Goal: Information Seeking & Learning: Learn about a topic

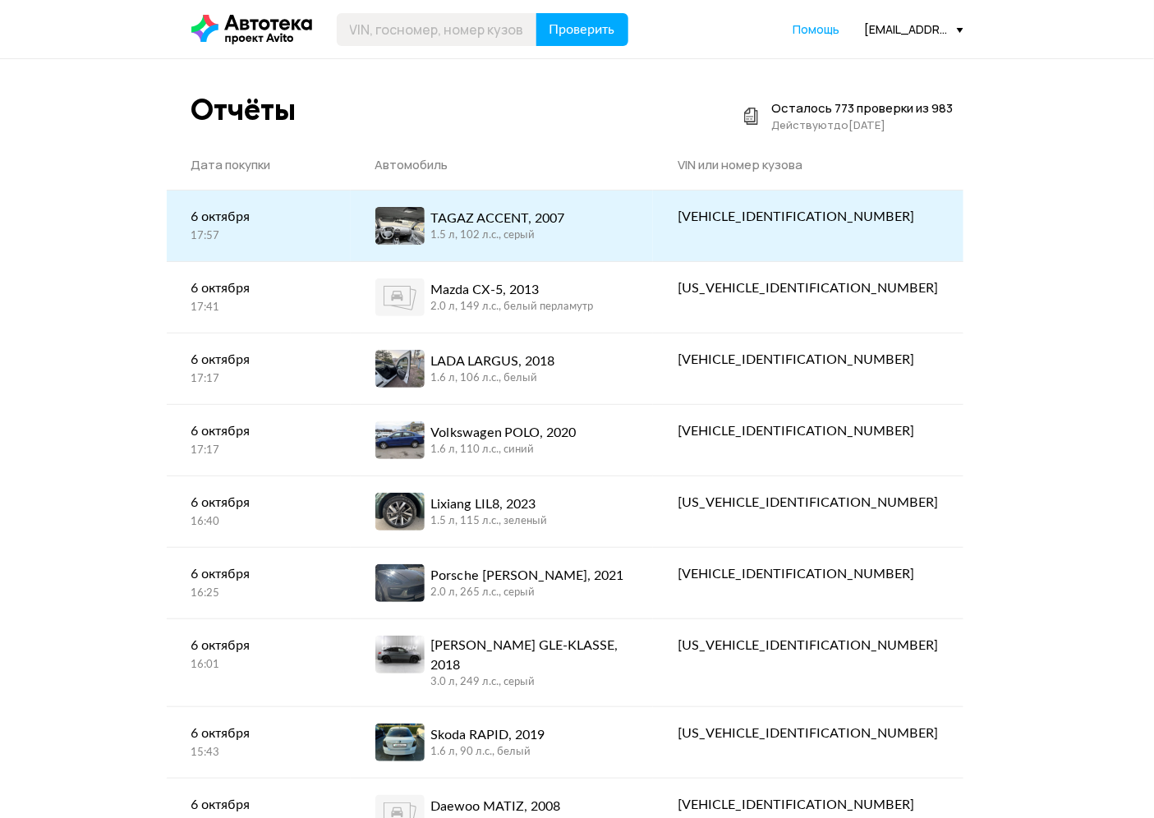
click at [629, 220] on div "TAGAZ ACCENT, 2007 1.5 л, 102 л.c., серый" at bounding box center [502, 226] width 254 height 38
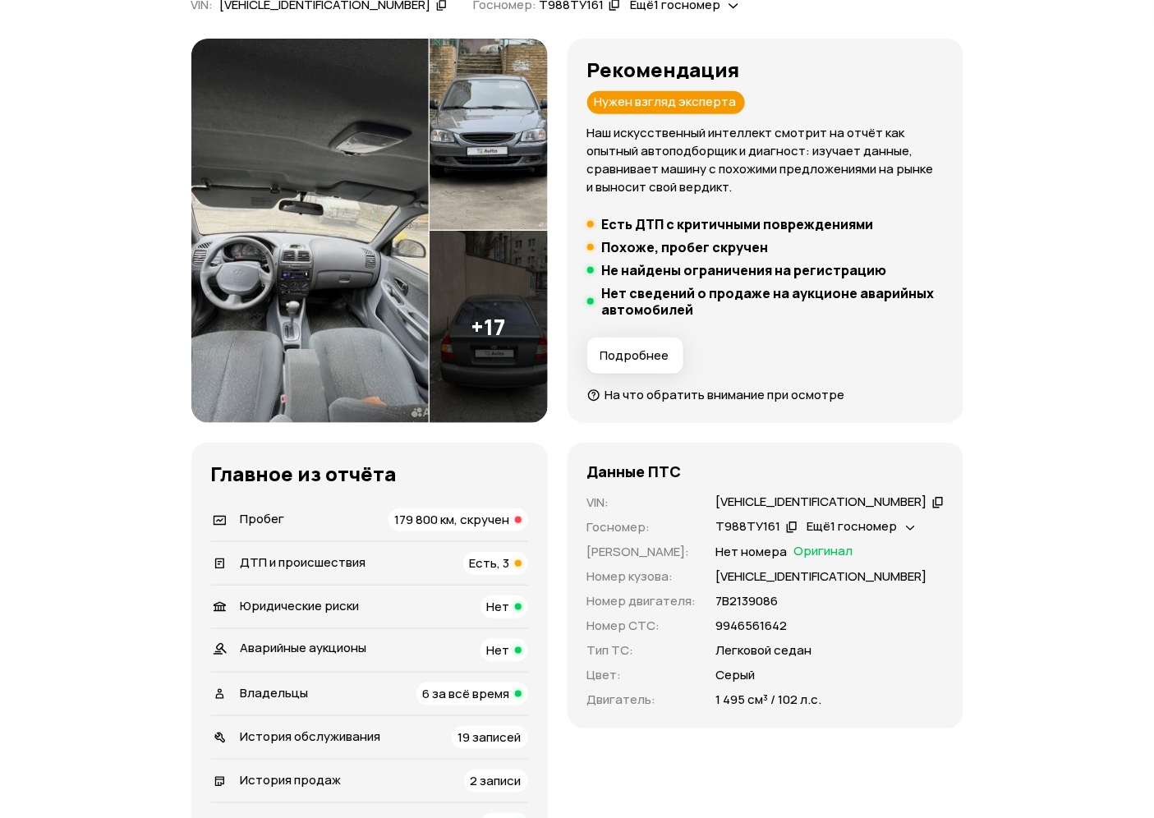
scroll to position [365, 0]
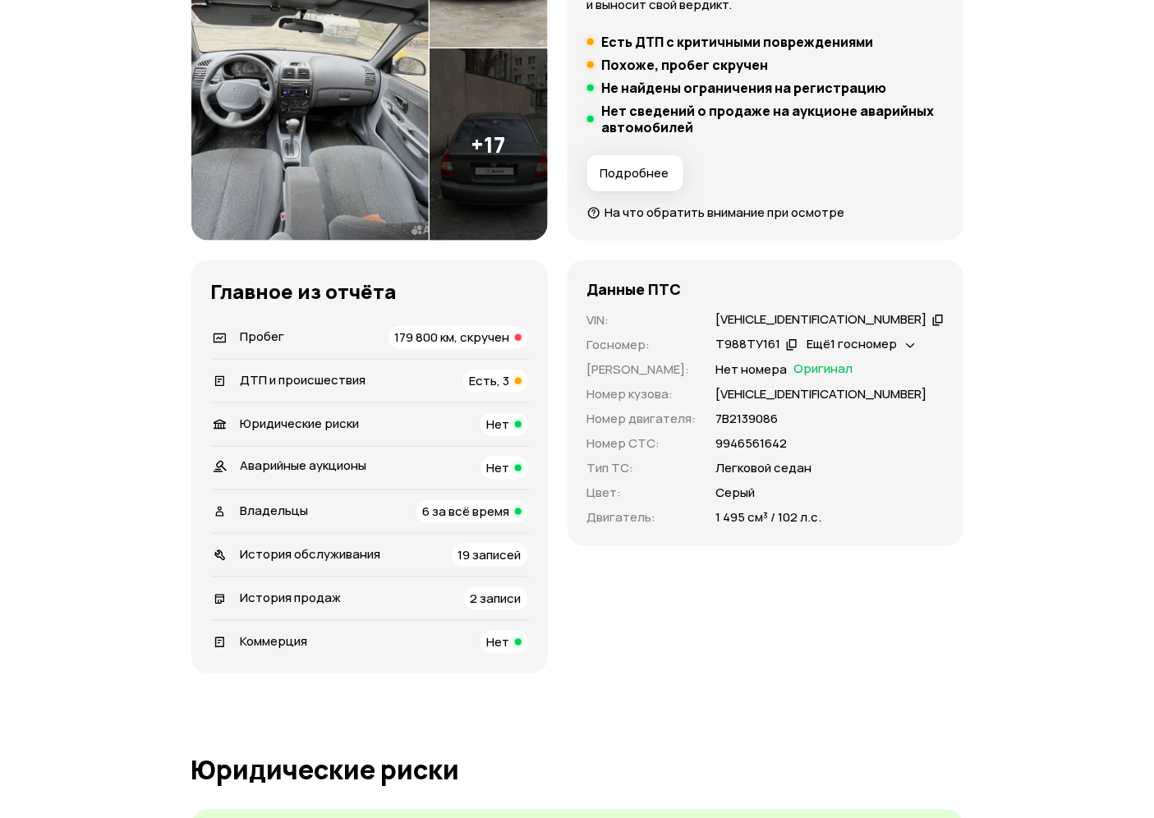
click at [431, 380] on div "ДТП и происшествия Есть, 3" at bounding box center [369, 381] width 317 height 23
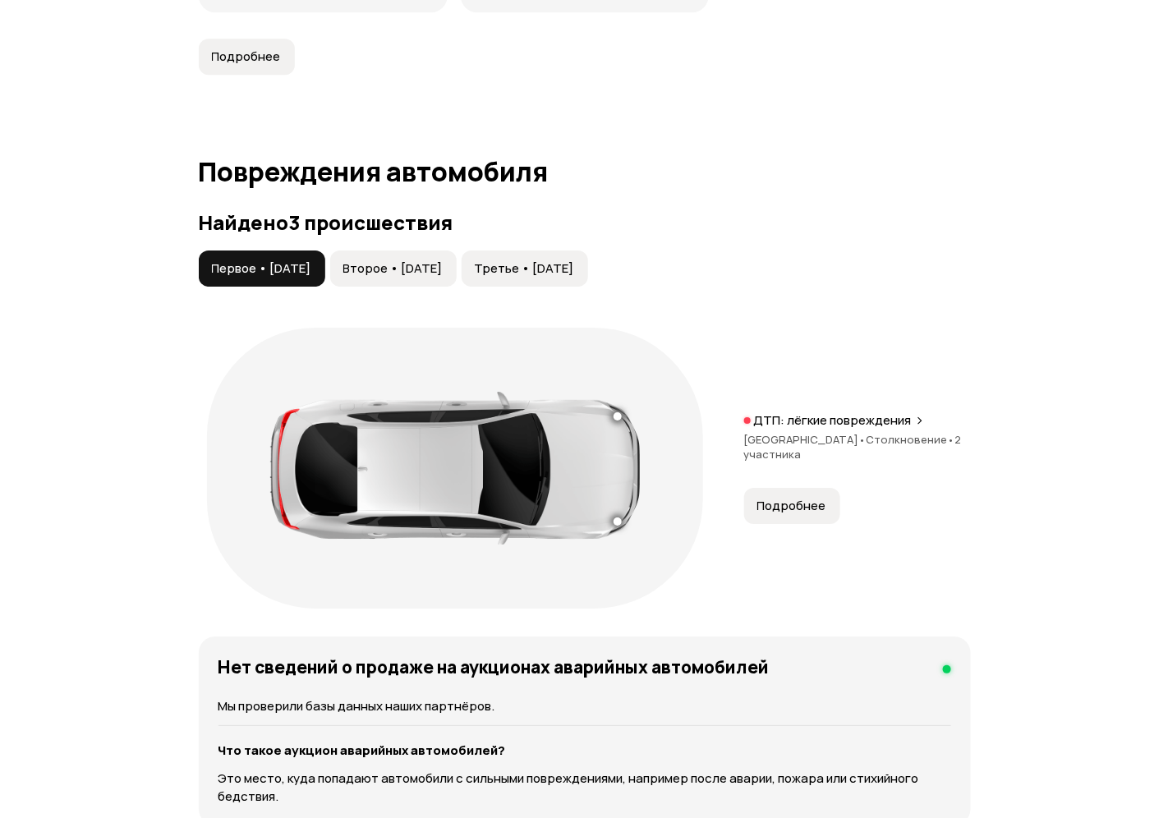
scroll to position [1858, 0]
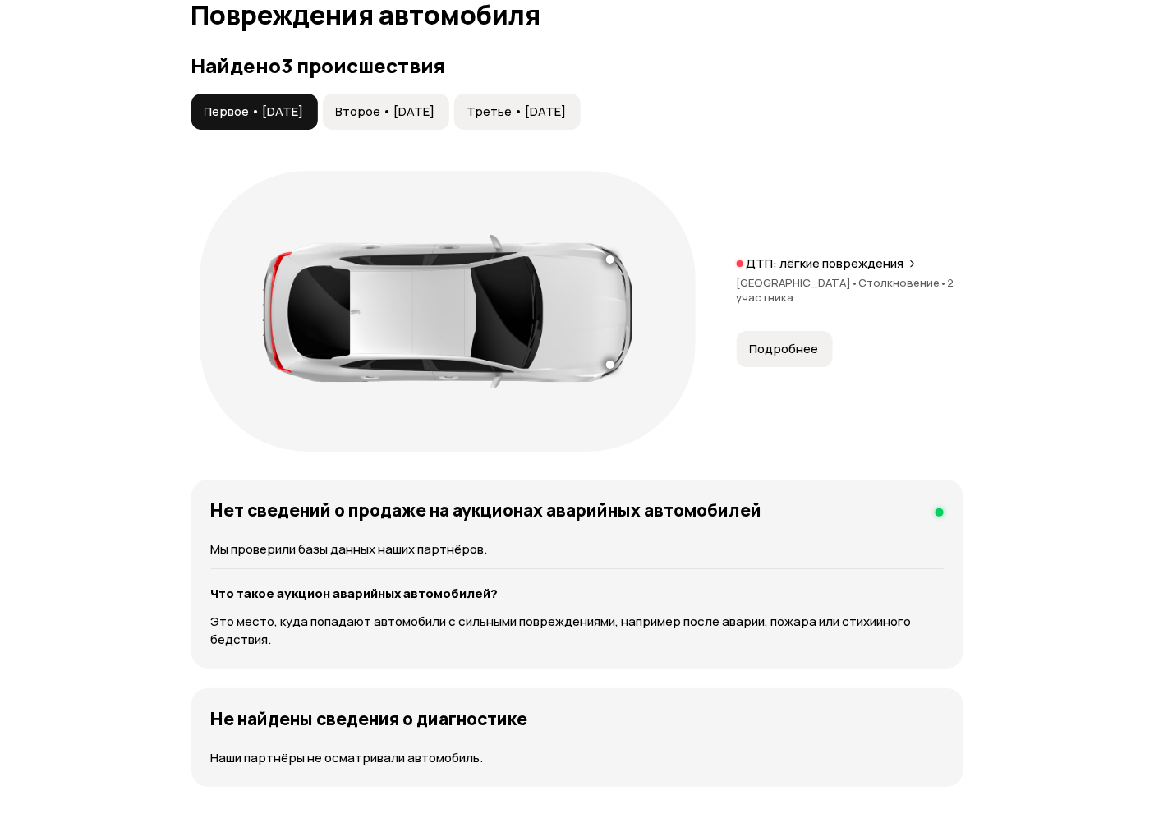
click at [378, 123] on button "Второе • 08 фев 2018" at bounding box center [386, 112] width 127 height 36
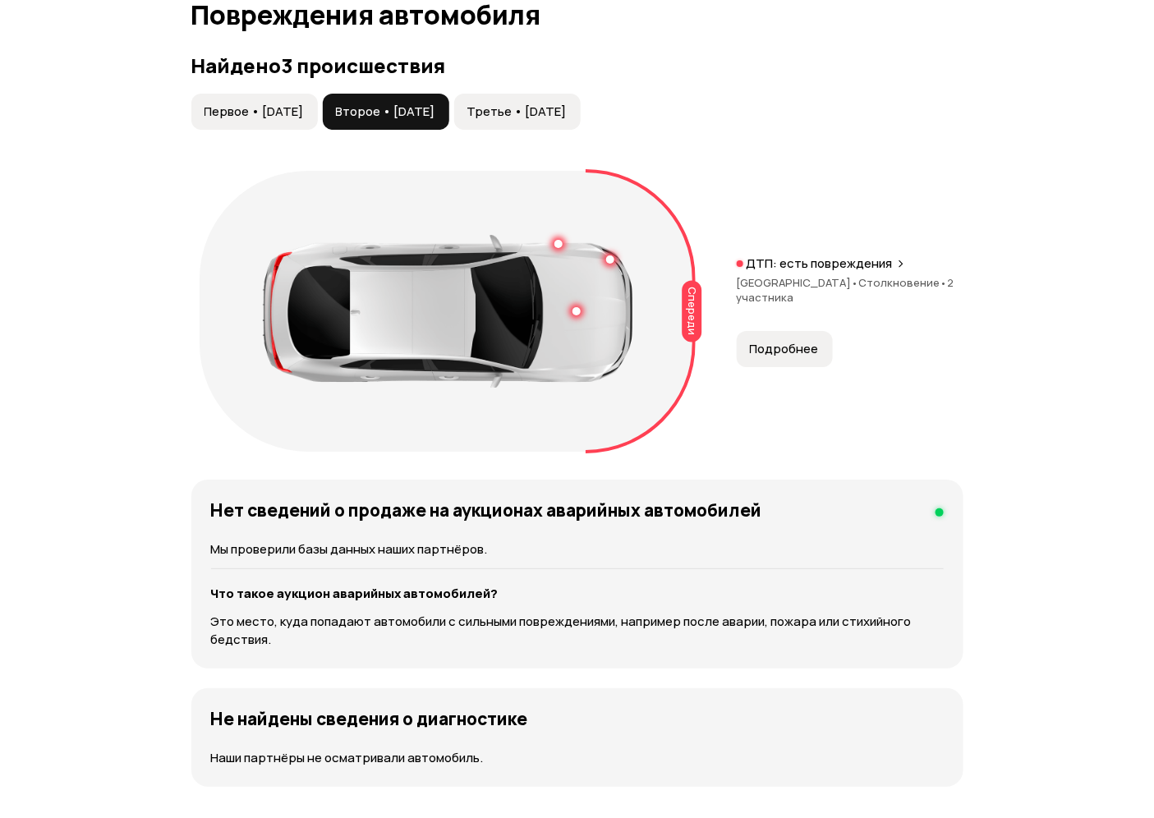
click at [554, 118] on span "Третье • 11 авг 2023" at bounding box center [516, 112] width 99 height 16
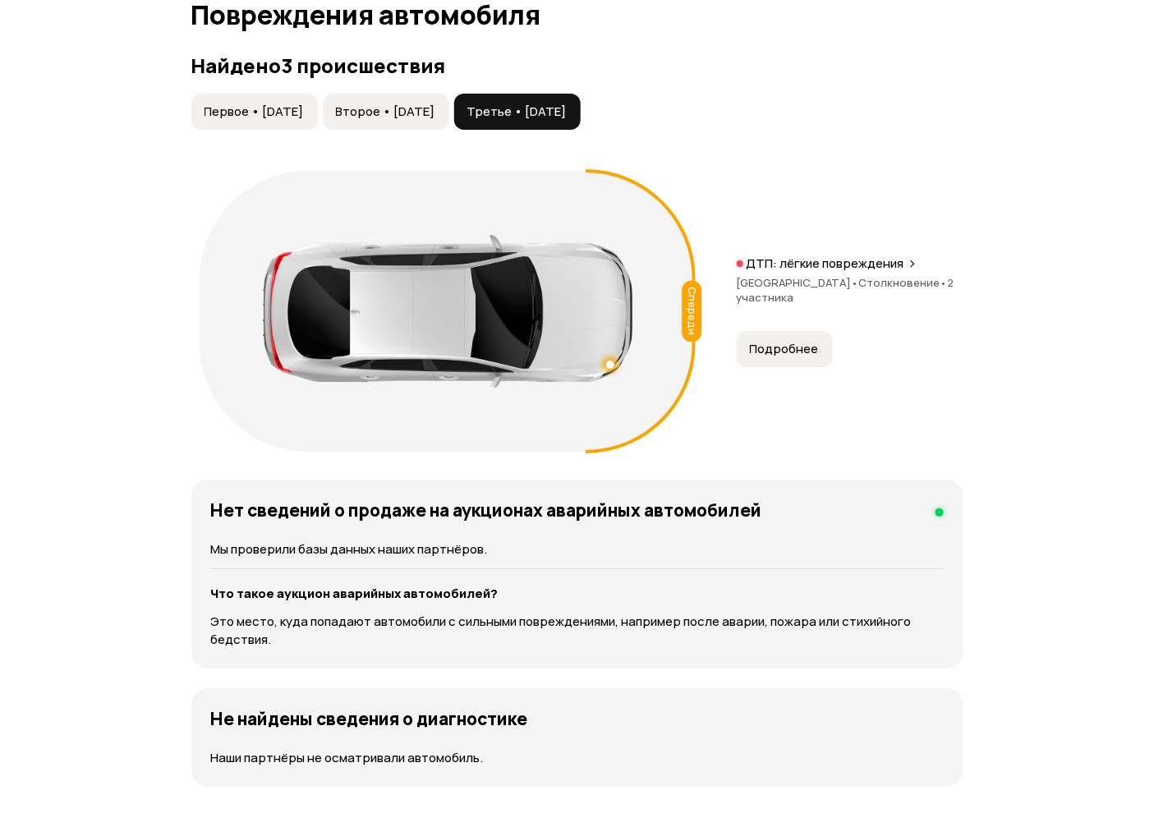
click at [260, 108] on span "Первое • 17 мар 2017" at bounding box center [254, 112] width 99 height 16
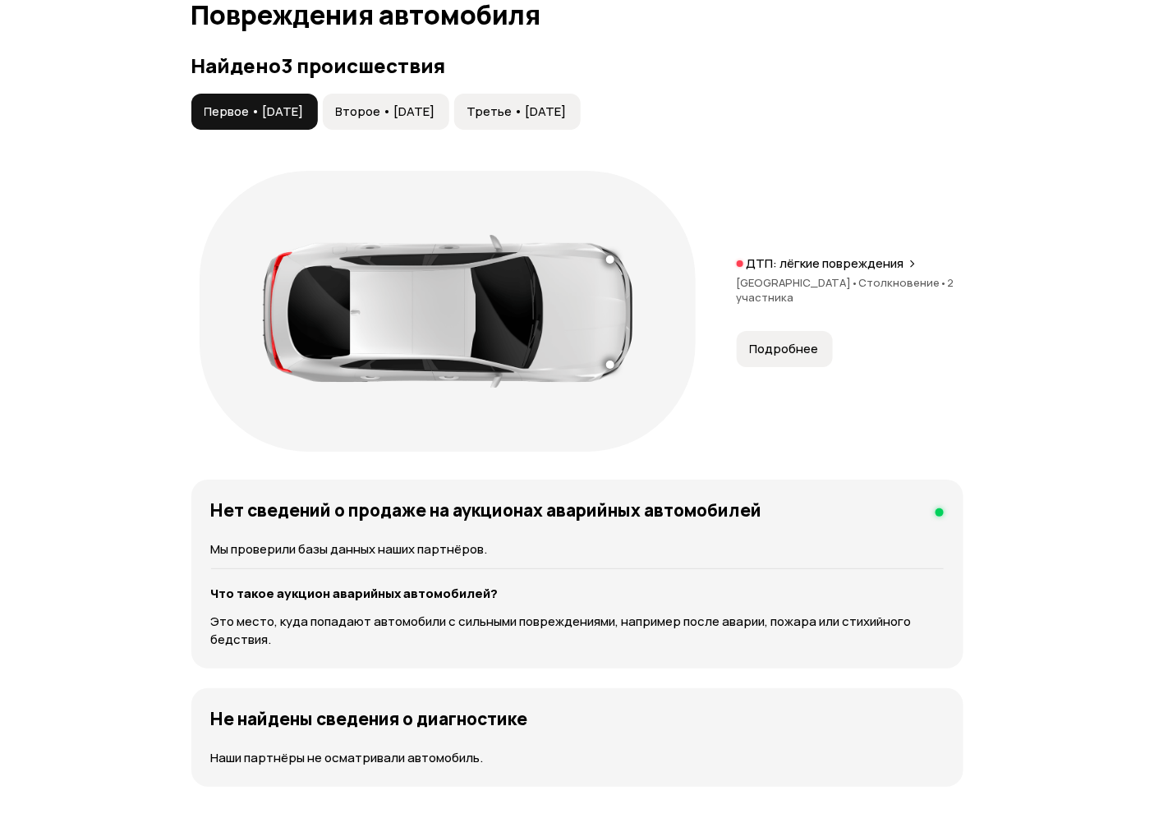
click at [812, 351] on span "Подробнее" at bounding box center [784, 349] width 69 height 16
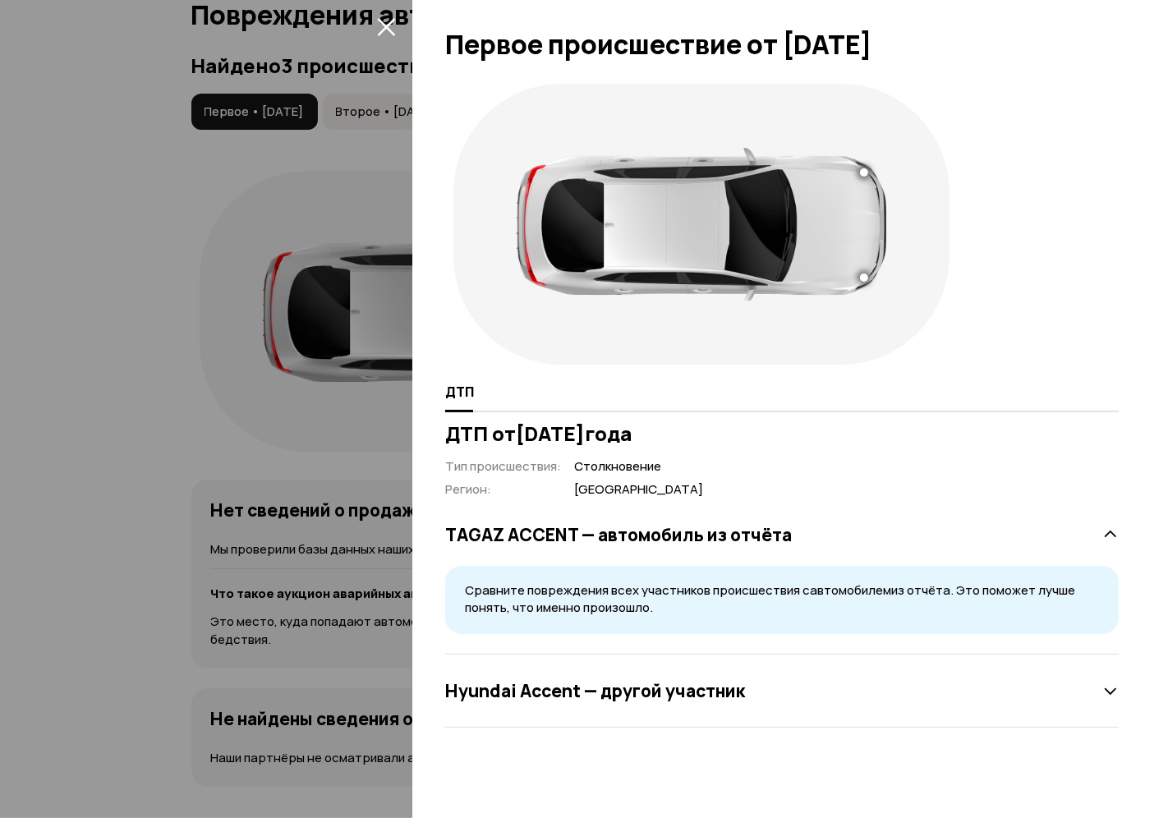
click at [381, 26] on icon "закрыть" at bounding box center [386, 26] width 19 height 19
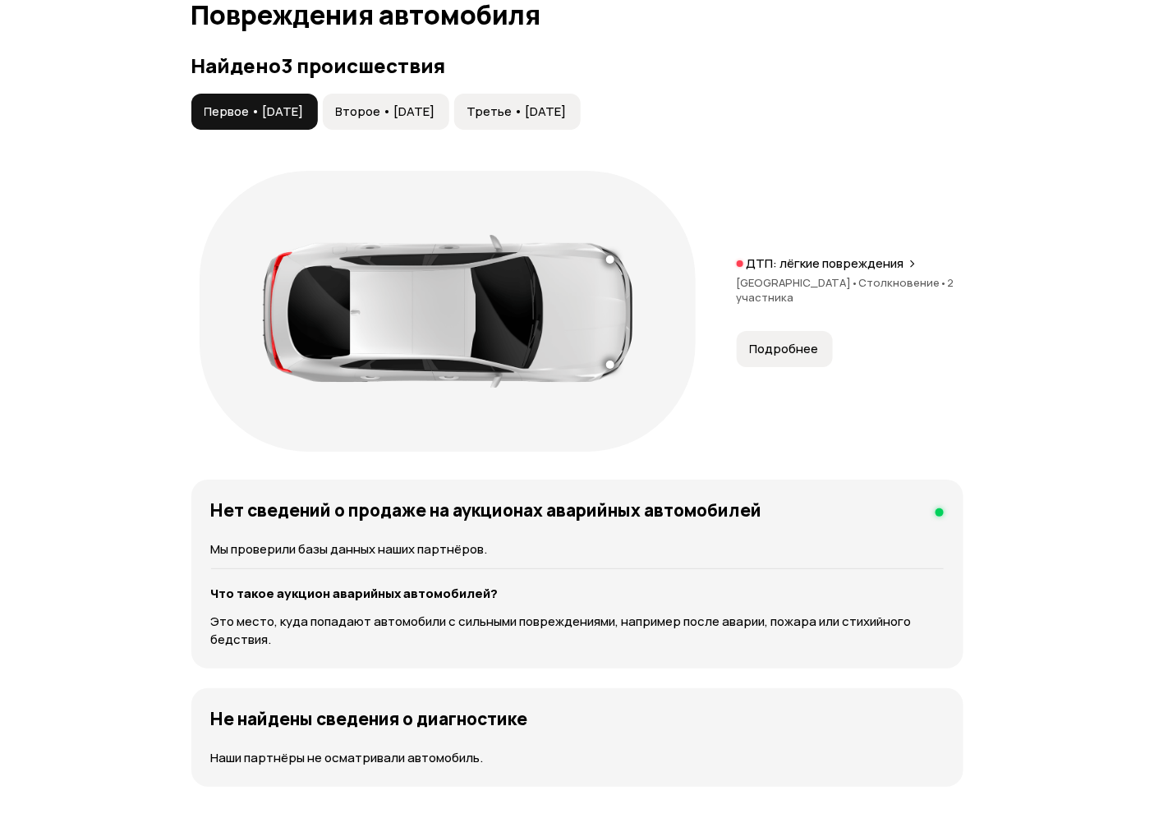
click at [384, 104] on span "Второе • 08 фев 2018" at bounding box center [385, 112] width 99 height 16
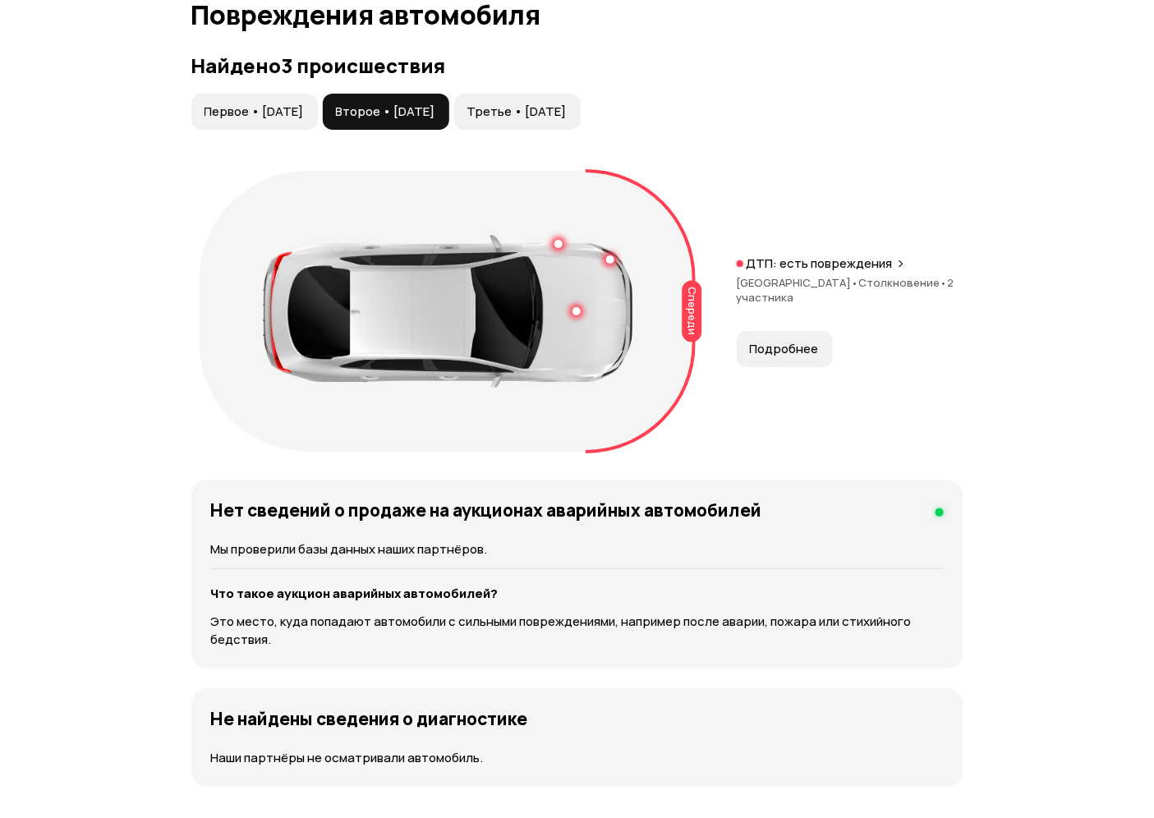
click at [799, 345] on span "Подробнее" at bounding box center [784, 349] width 69 height 16
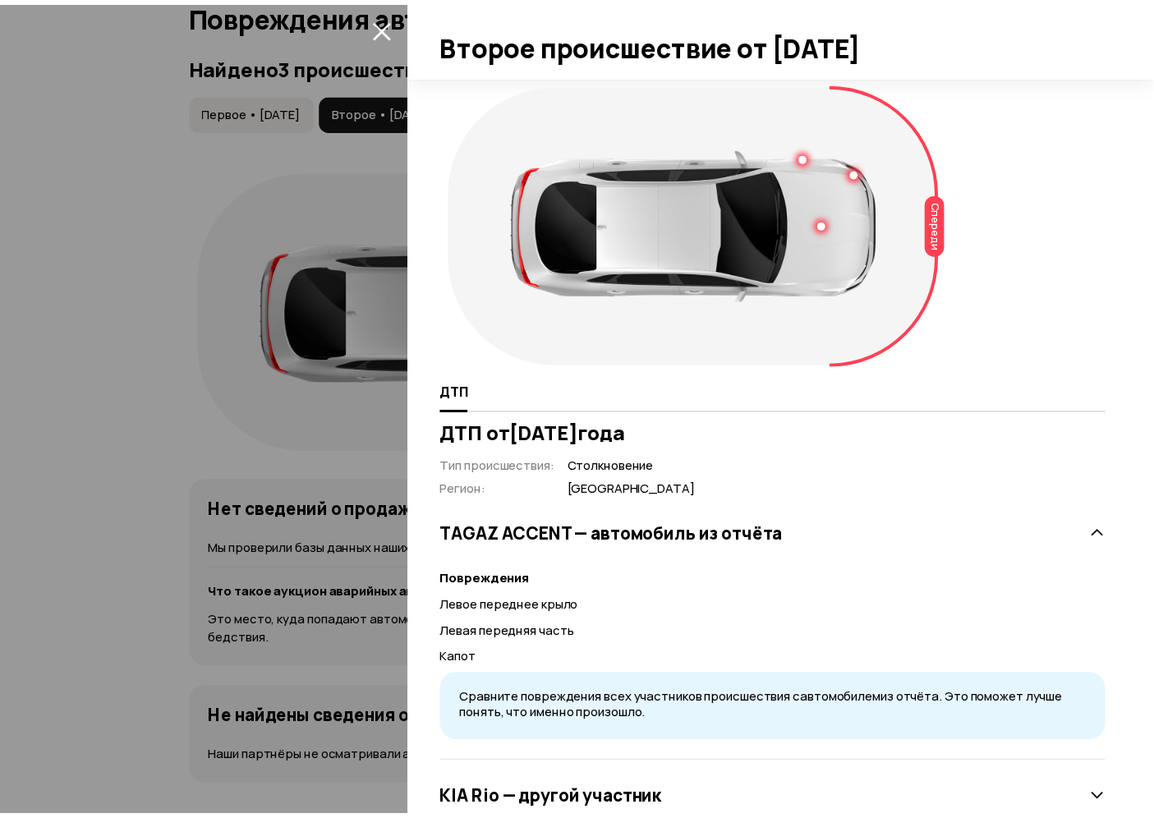
scroll to position [50, 0]
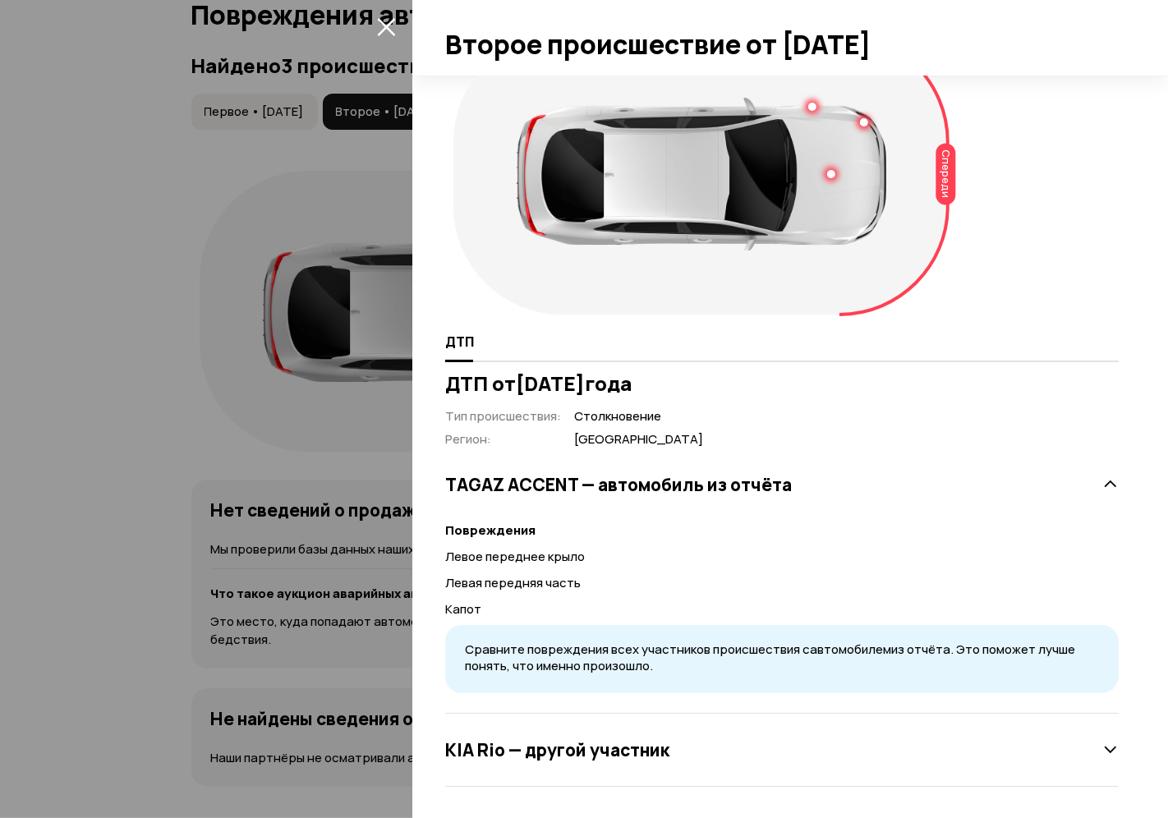
click at [377, 21] on icon "закрыть" at bounding box center [386, 26] width 19 height 19
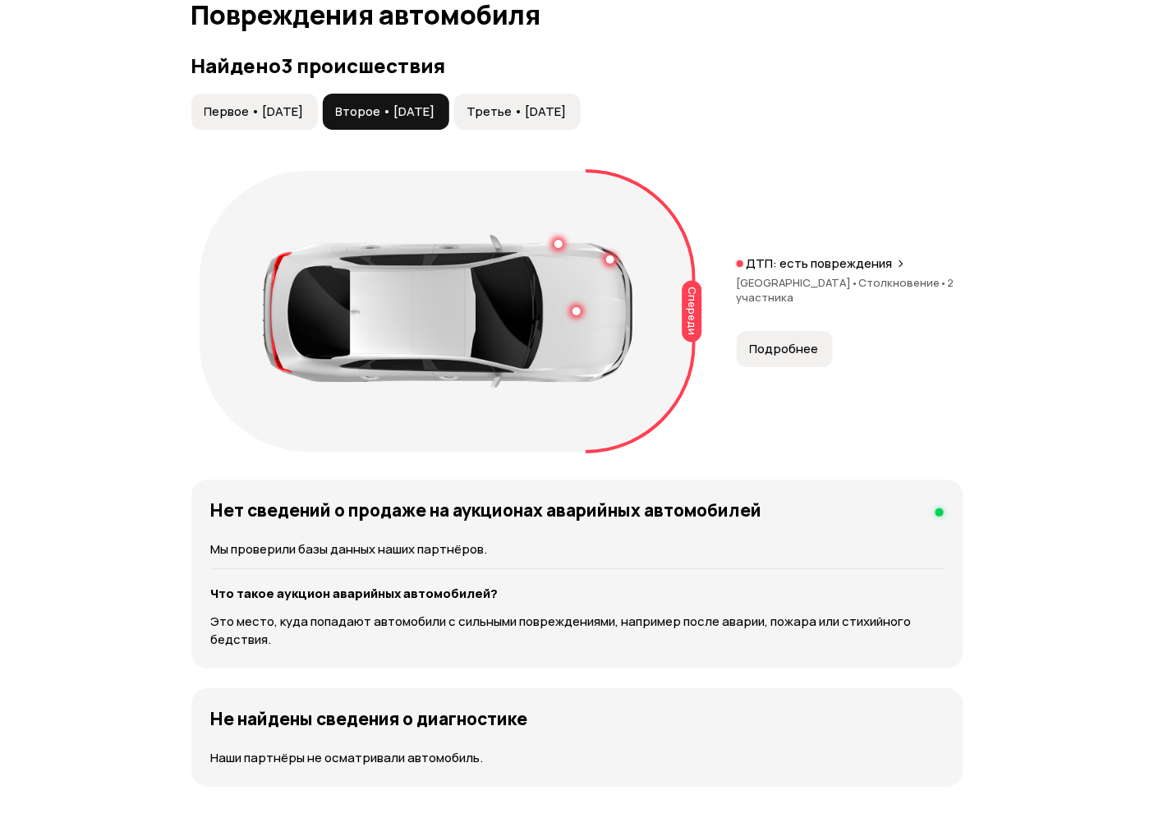
click at [551, 108] on span "Третье • 11 авг 2023" at bounding box center [516, 112] width 99 height 16
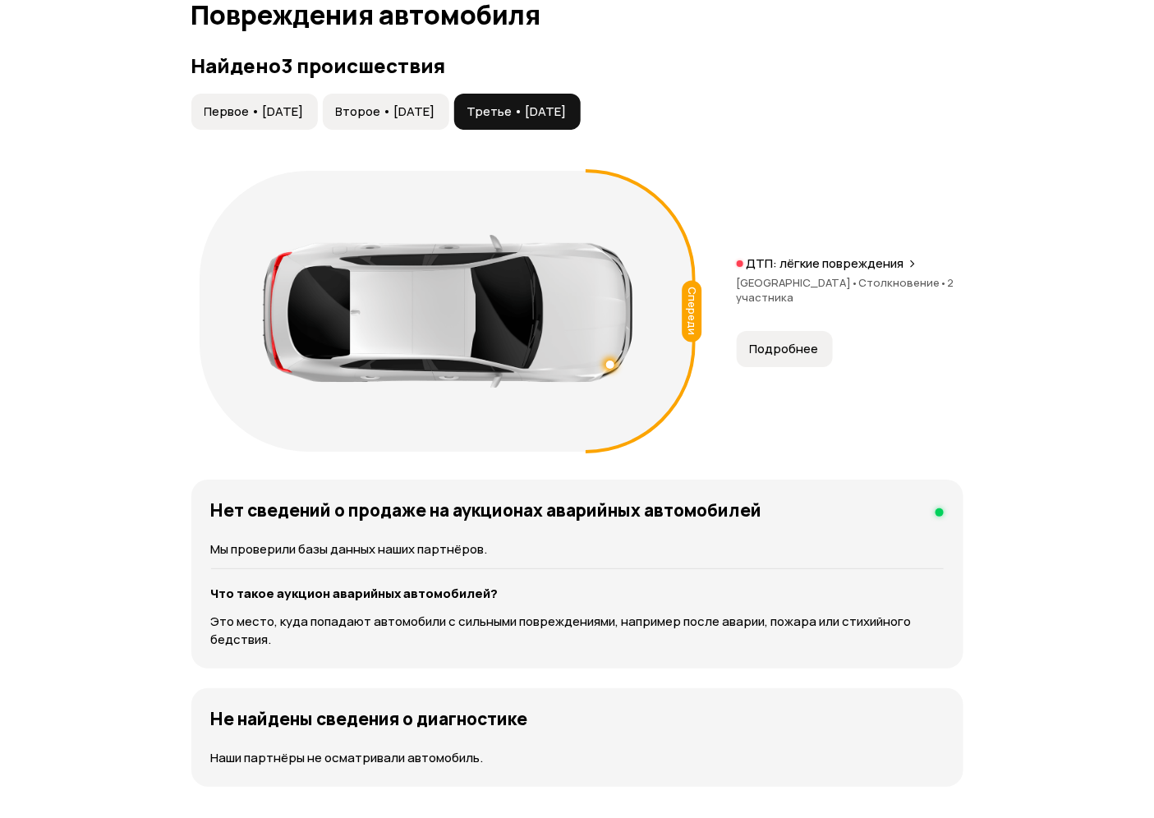
click at [791, 343] on span "Подробнее" at bounding box center [784, 349] width 69 height 16
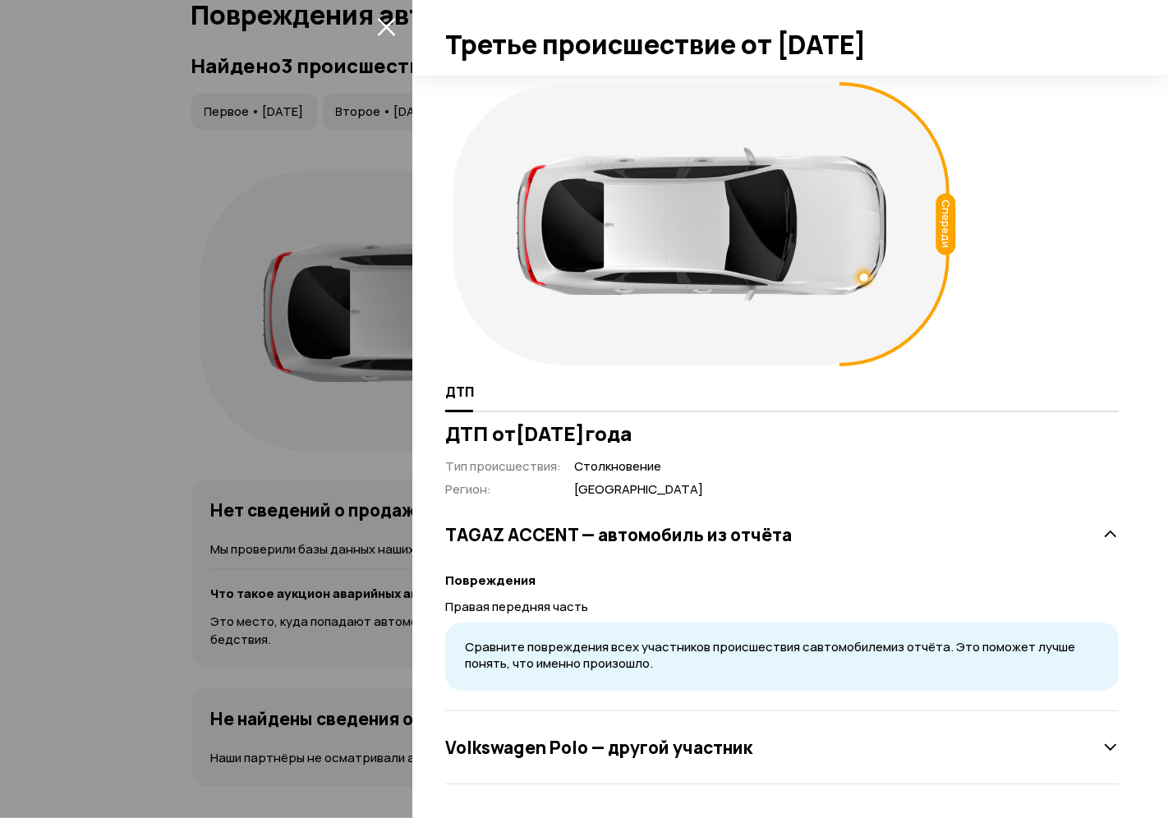
click at [387, 27] on icon "закрыть" at bounding box center [386, 27] width 18 height 18
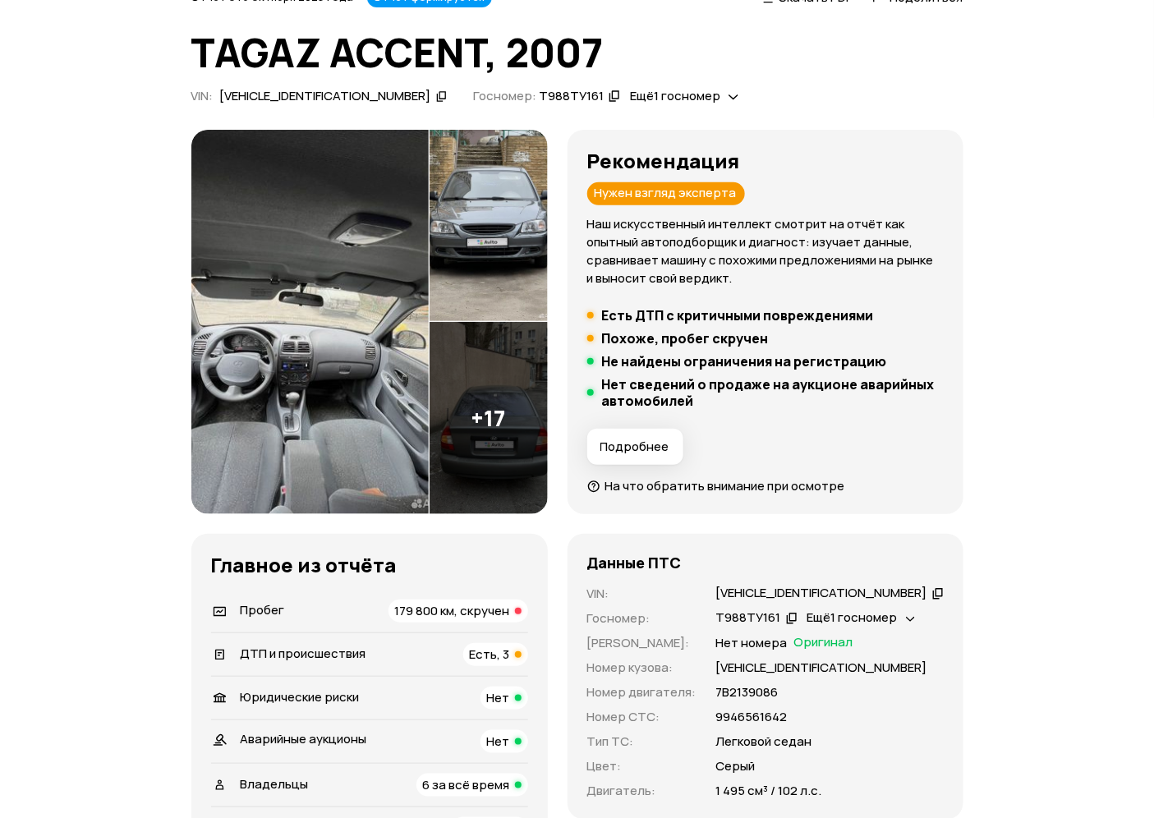
scroll to position [0, 0]
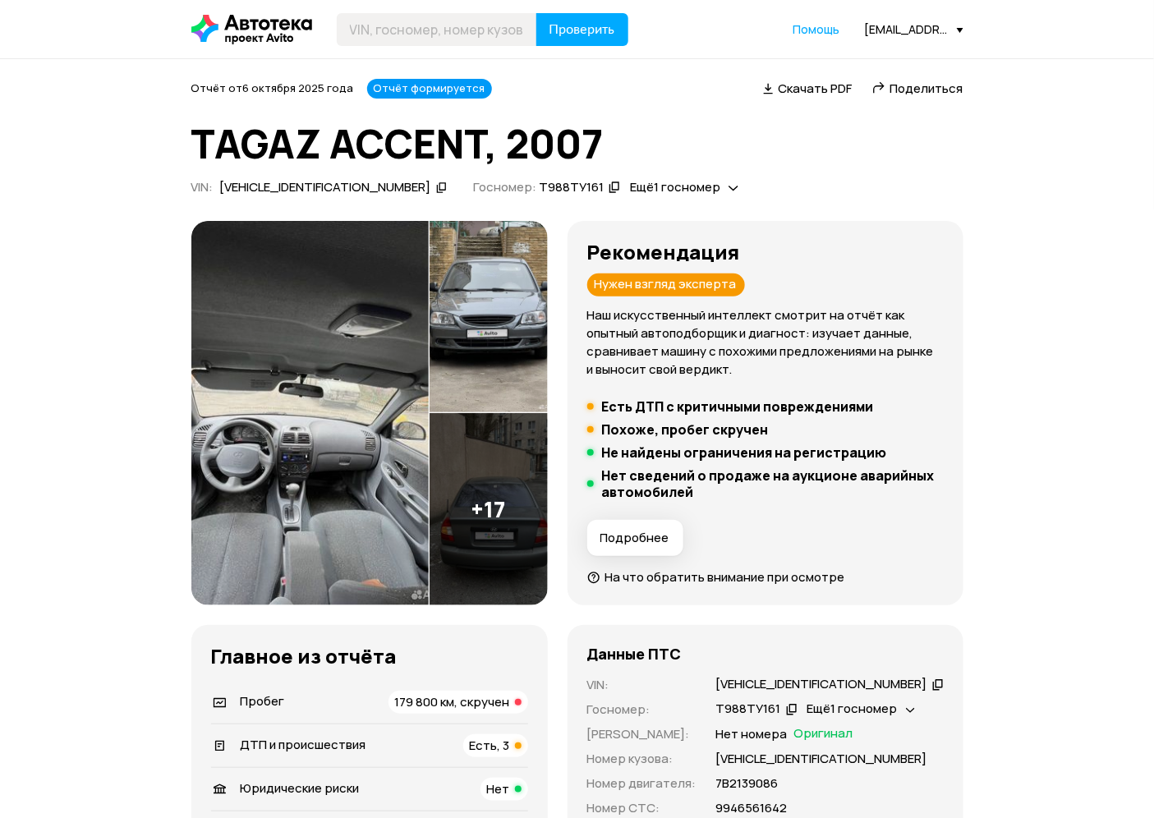
click at [294, 186] on div "[VEHICLE_IDENTIFICATION_NUMBER]" at bounding box center [325, 187] width 211 height 17
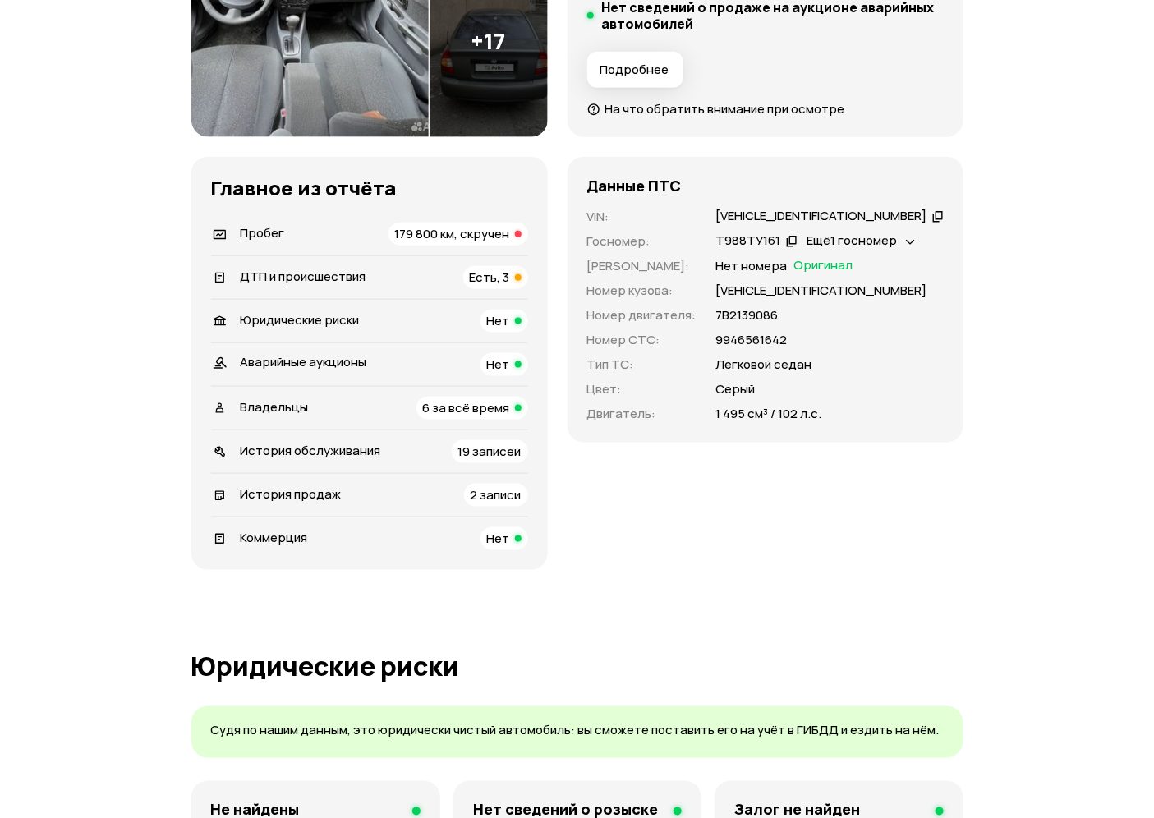
scroll to position [376, 0]
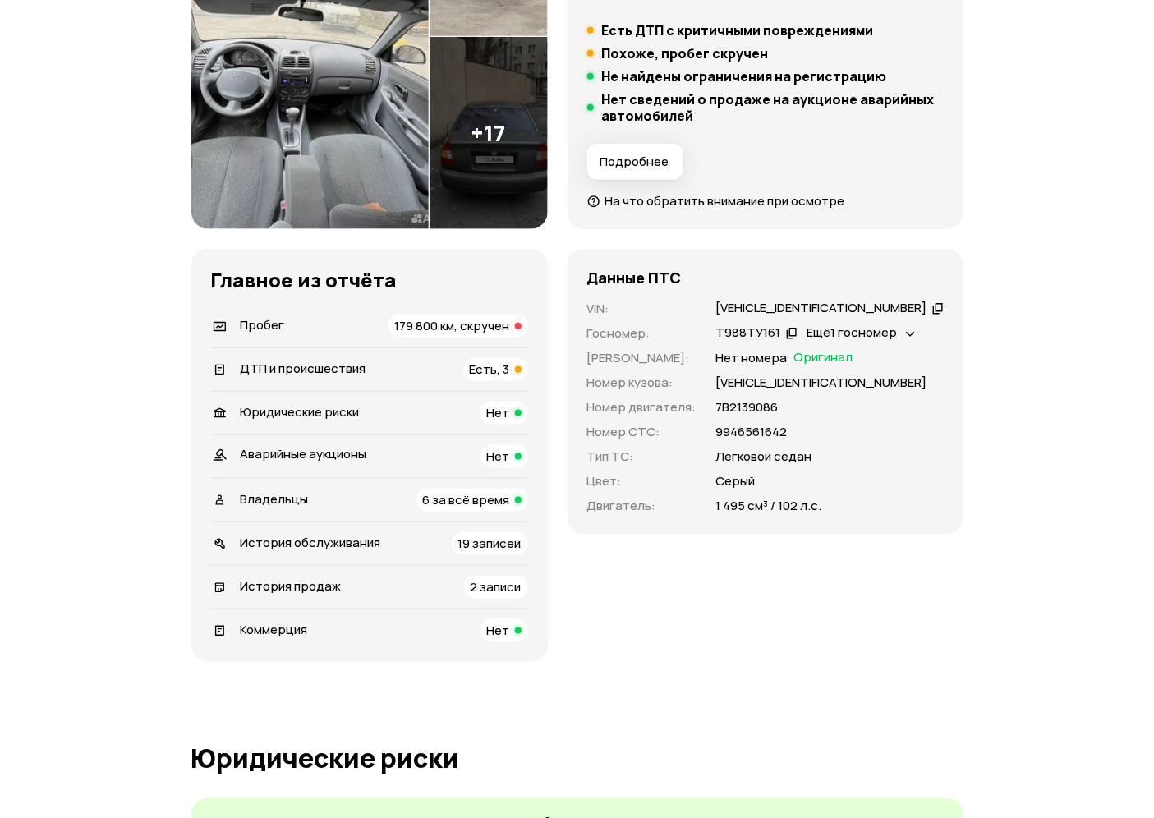
click at [293, 156] on img at bounding box center [309, 37] width 237 height 385
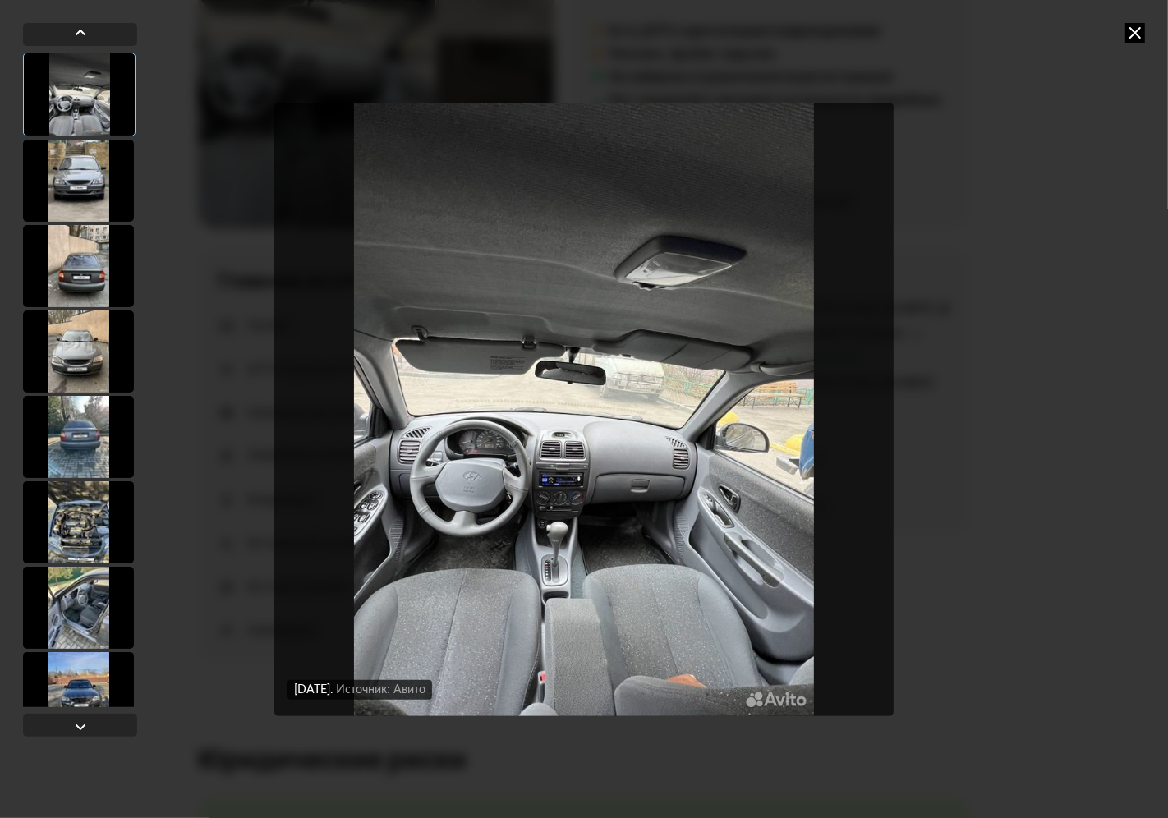
click at [1146, 34] on div "23 января 2023 года Источник: Авито 23 января 2023 года Источник: Авито" at bounding box center [584, 409] width 1168 height 818
click at [1139, 28] on icon at bounding box center [1136, 33] width 20 height 20
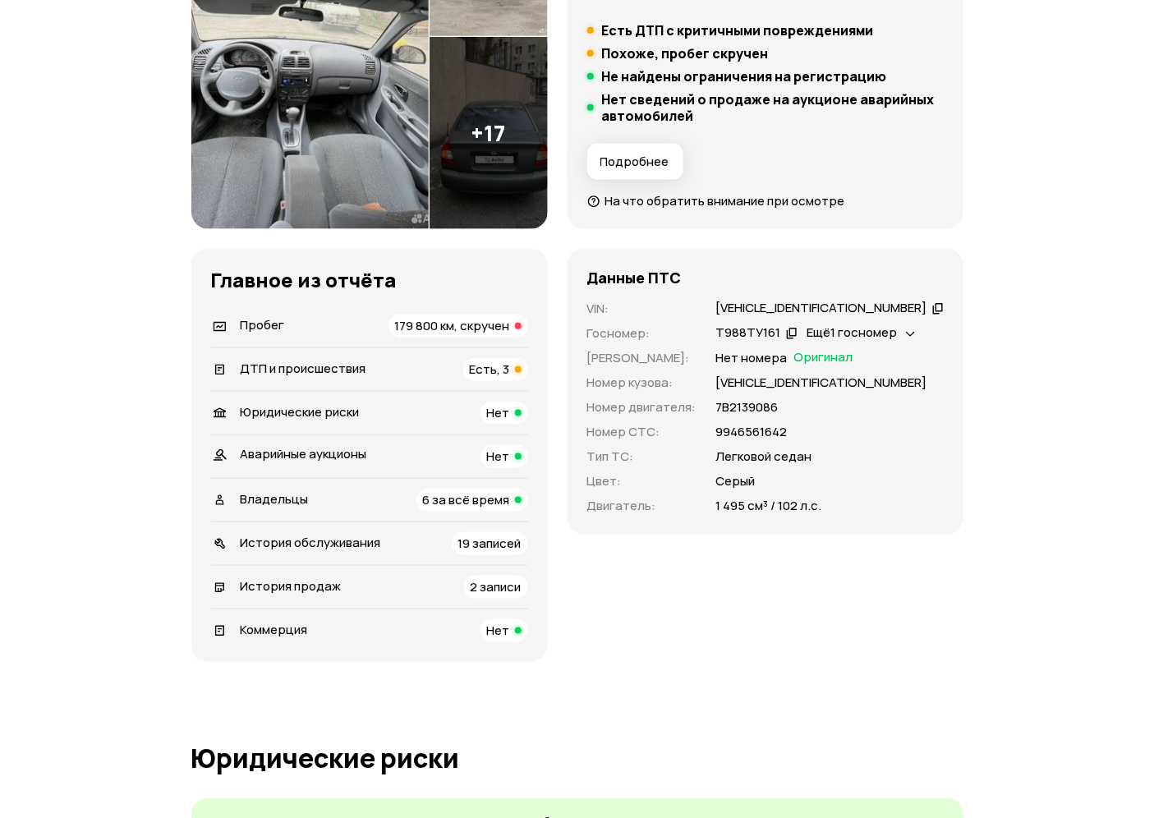
click at [501, 325] on span "179 800 км, скручен" at bounding box center [452, 325] width 115 height 17
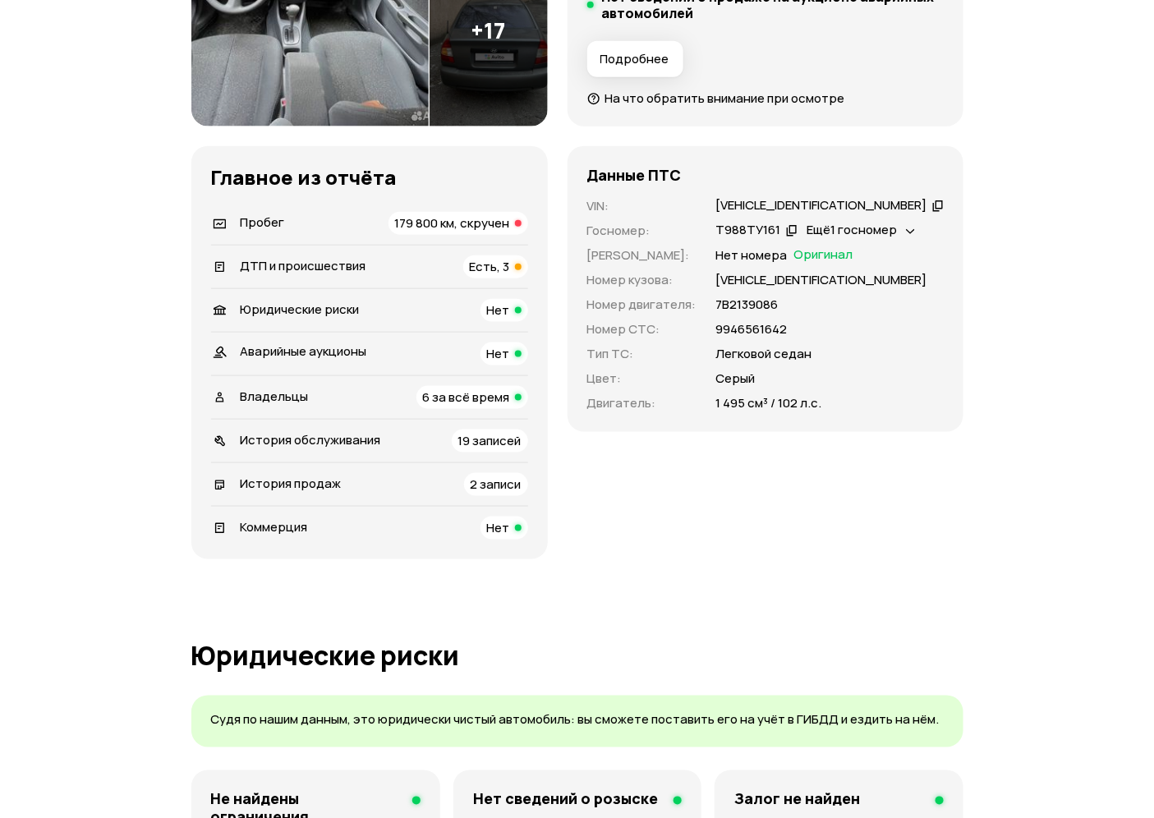
scroll to position [0, 0]
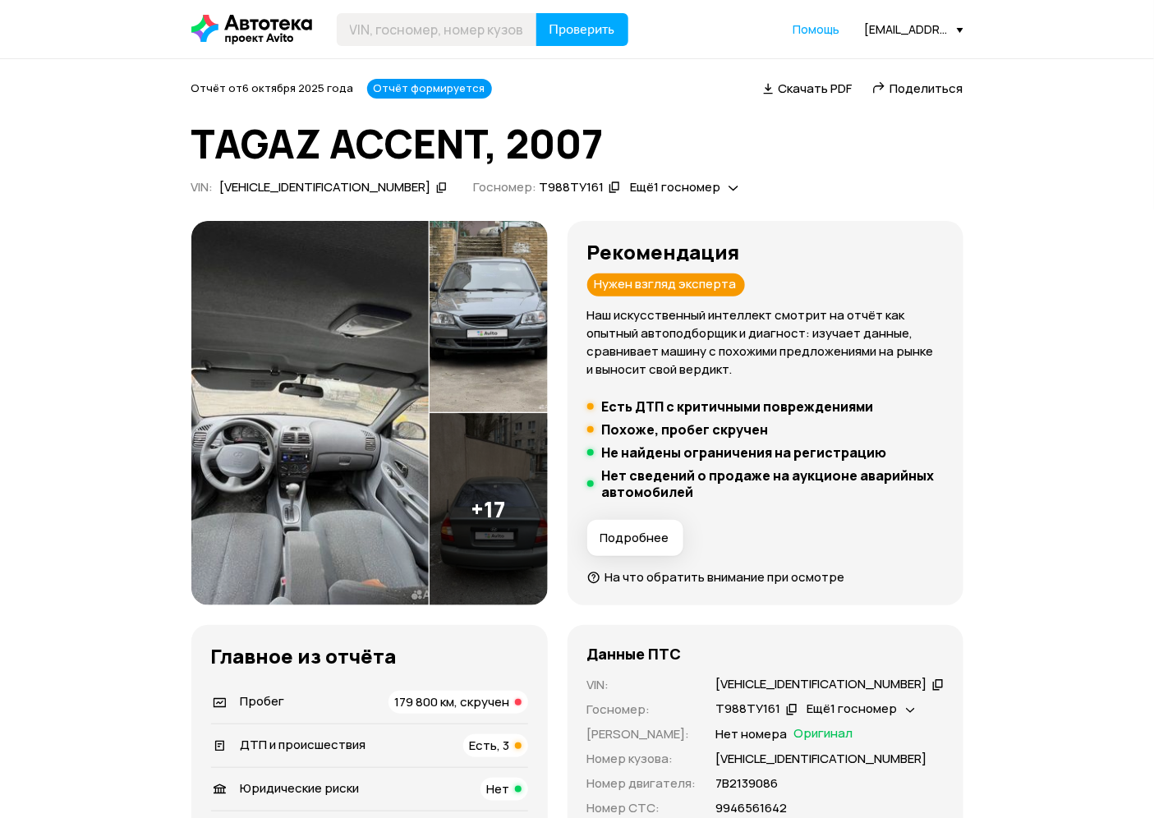
click at [283, 7] on header "Проверить Помощь a.polyakov@mazda-rostov.ru" at bounding box center [577, 29] width 1154 height 58
click at [265, 42] on icon at bounding box center [251, 30] width 121 height 30
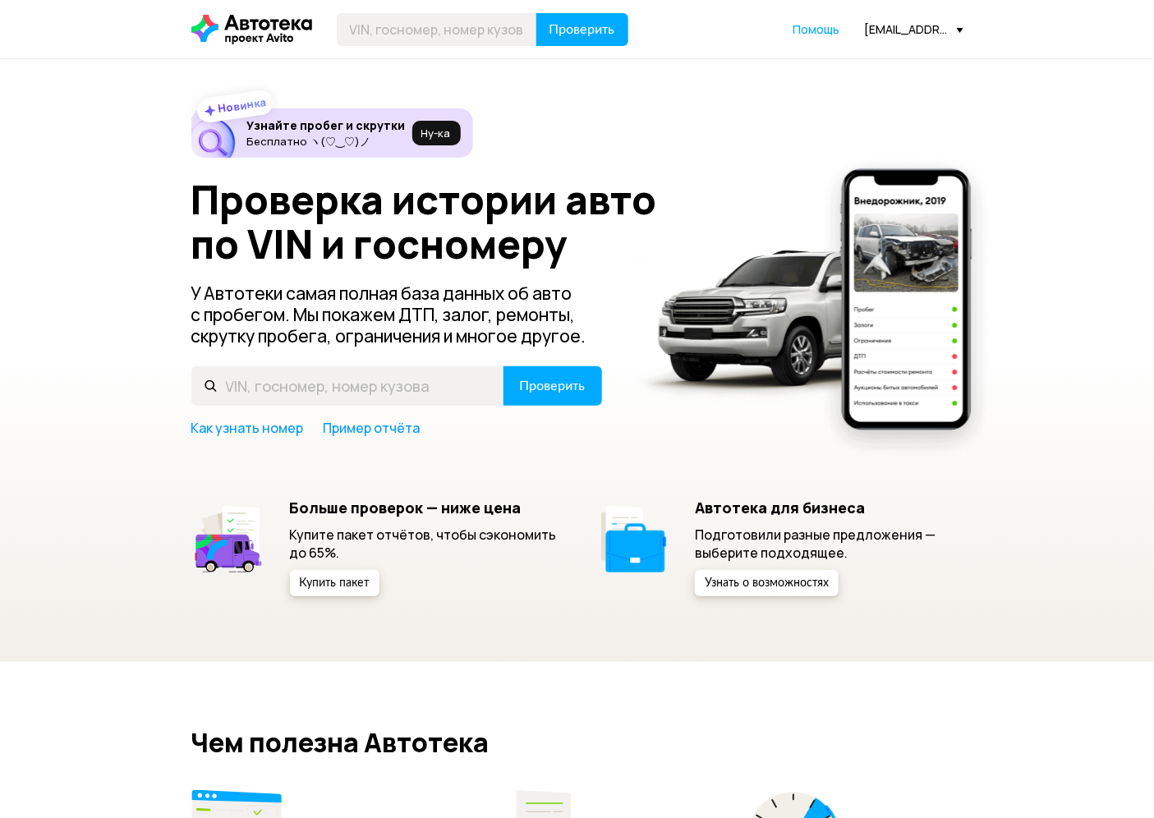
click at [920, 39] on div "Проверить Помощь a.polyakov@mazda-rostov.ru" at bounding box center [577, 29] width 789 height 33
click at [909, 21] on div "[PERSON_NAME][EMAIL_ADDRESS][DOMAIN_NAME]" at bounding box center [914, 29] width 99 height 16
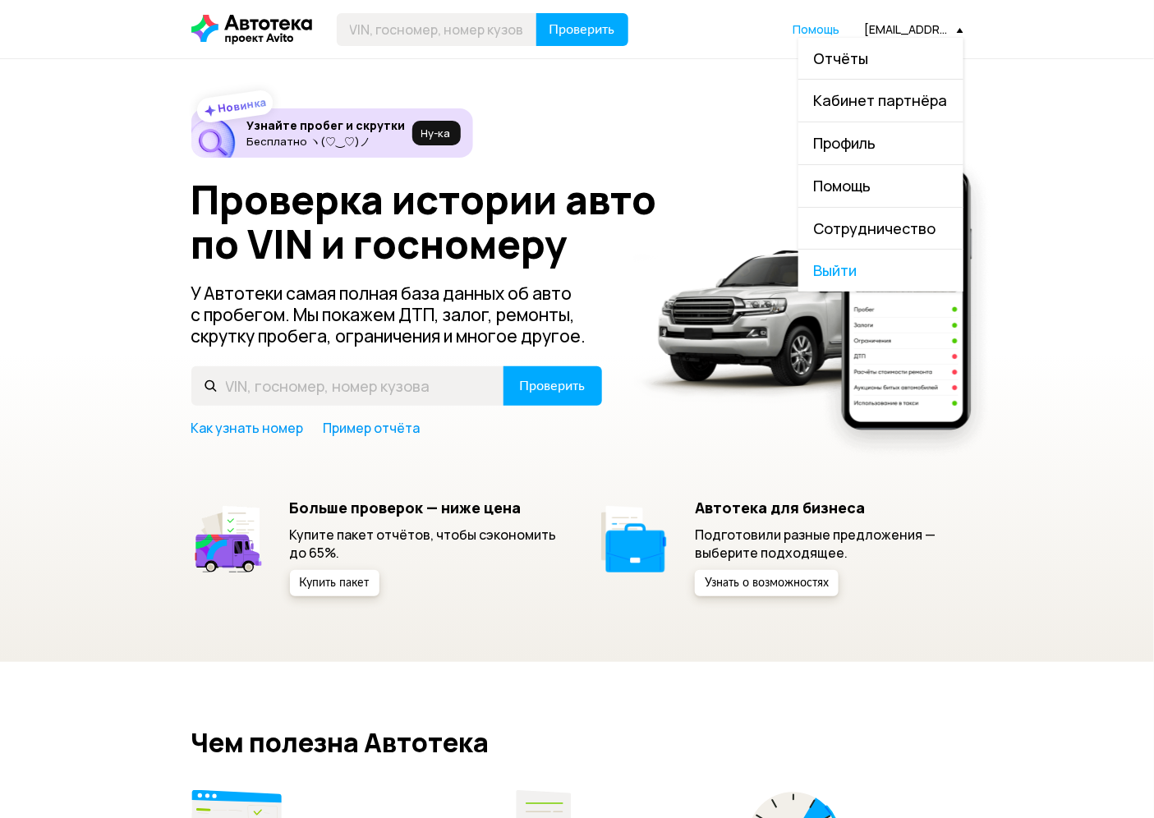
click at [900, 53] on link "Отчёты" at bounding box center [881, 59] width 165 height 42
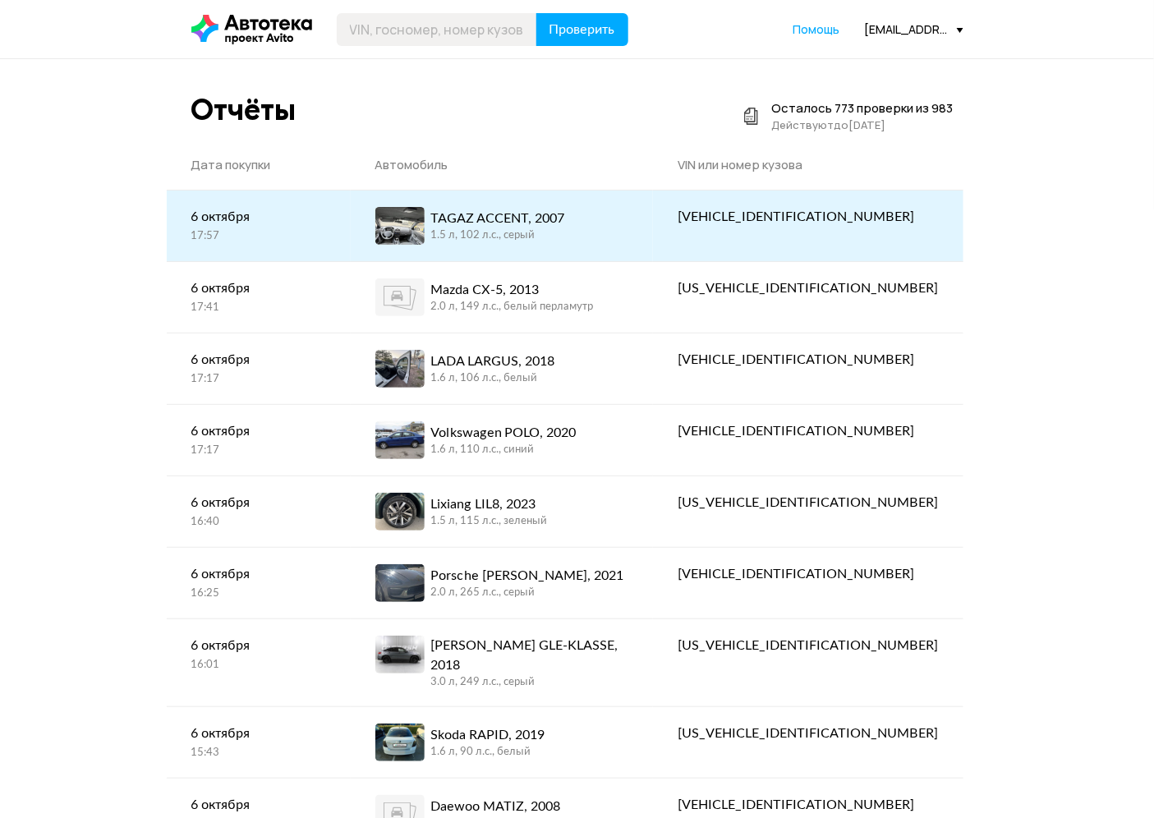
click at [537, 209] on div "TAGAZ ACCENT, 2007" at bounding box center [498, 219] width 134 height 20
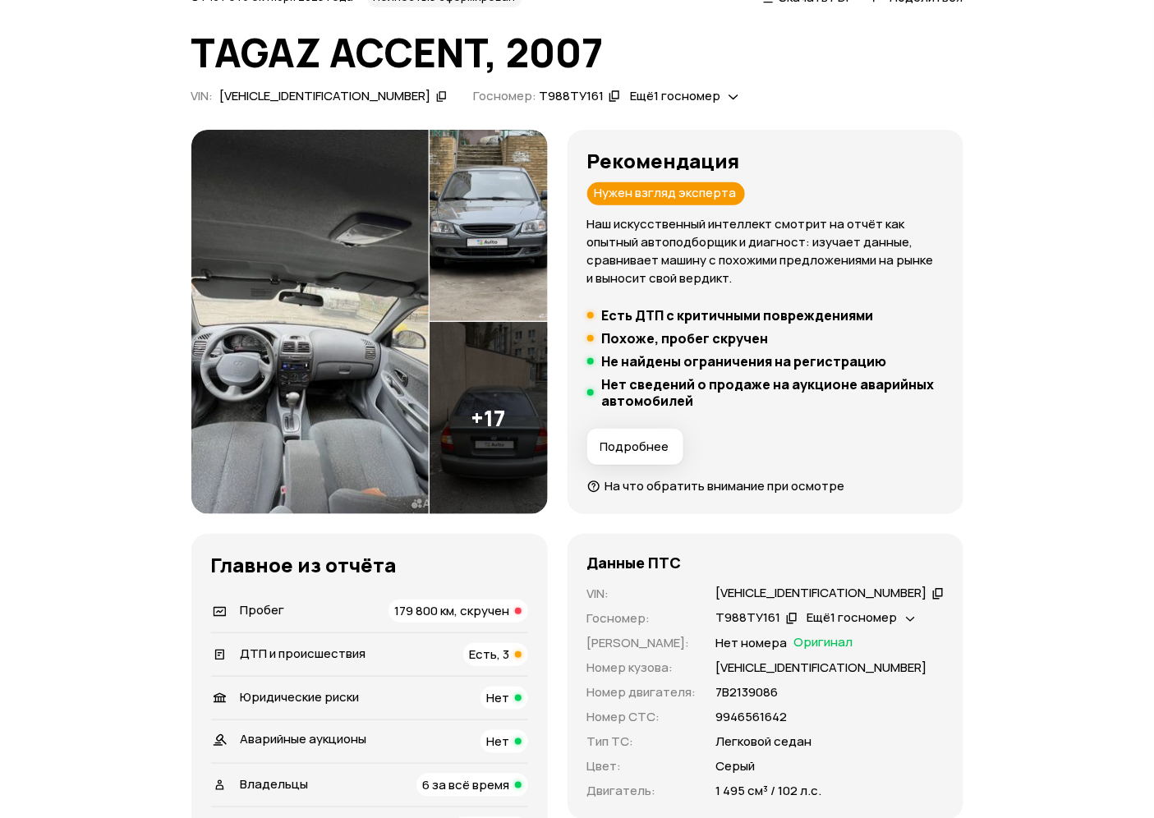
scroll to position [456, 0]
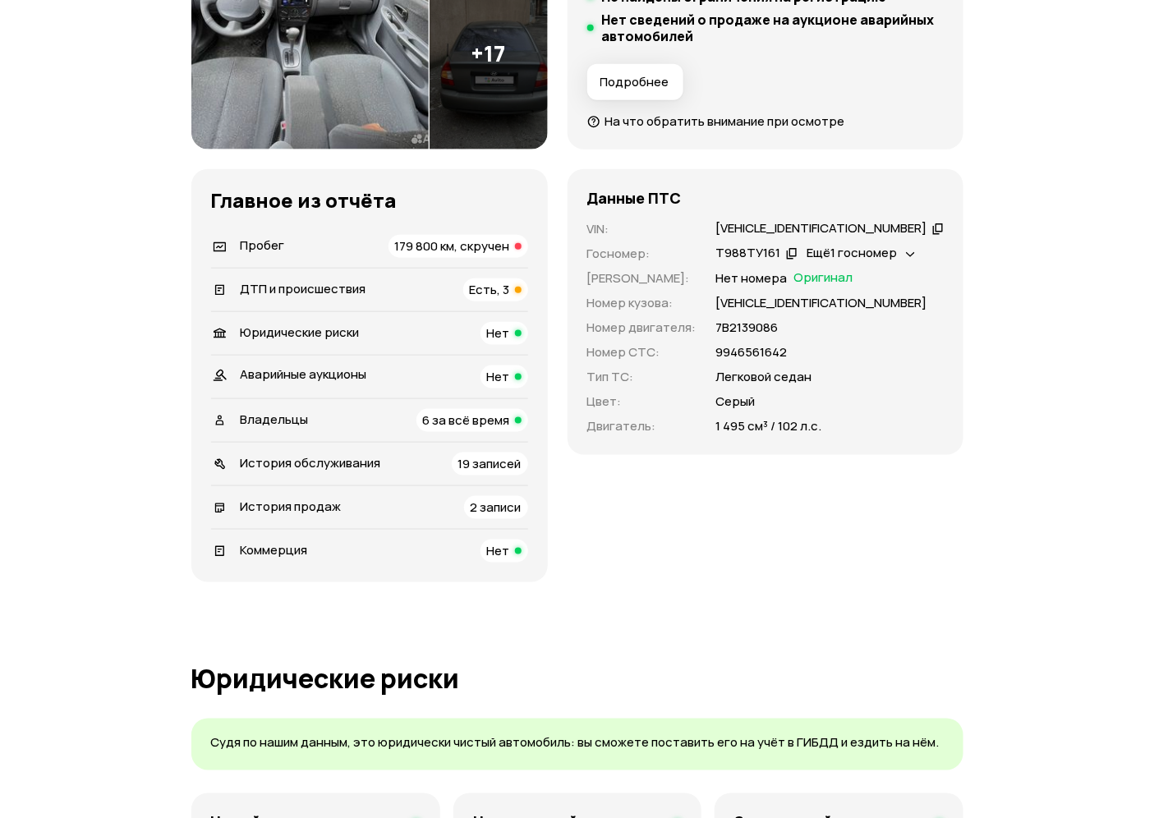
click at [863, 255] on span "Ещё 1 госномер" at bounding box center [853, 252] width 90 height 17
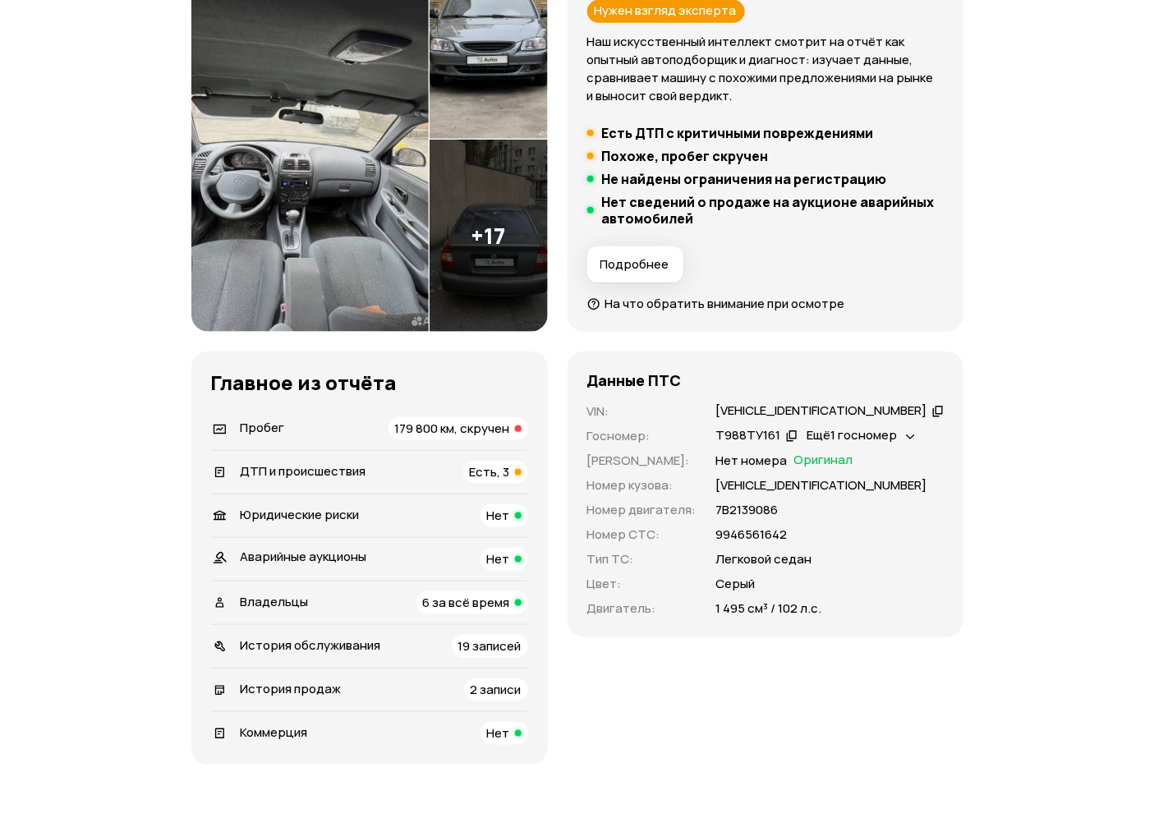
scroll to position [0, 0]
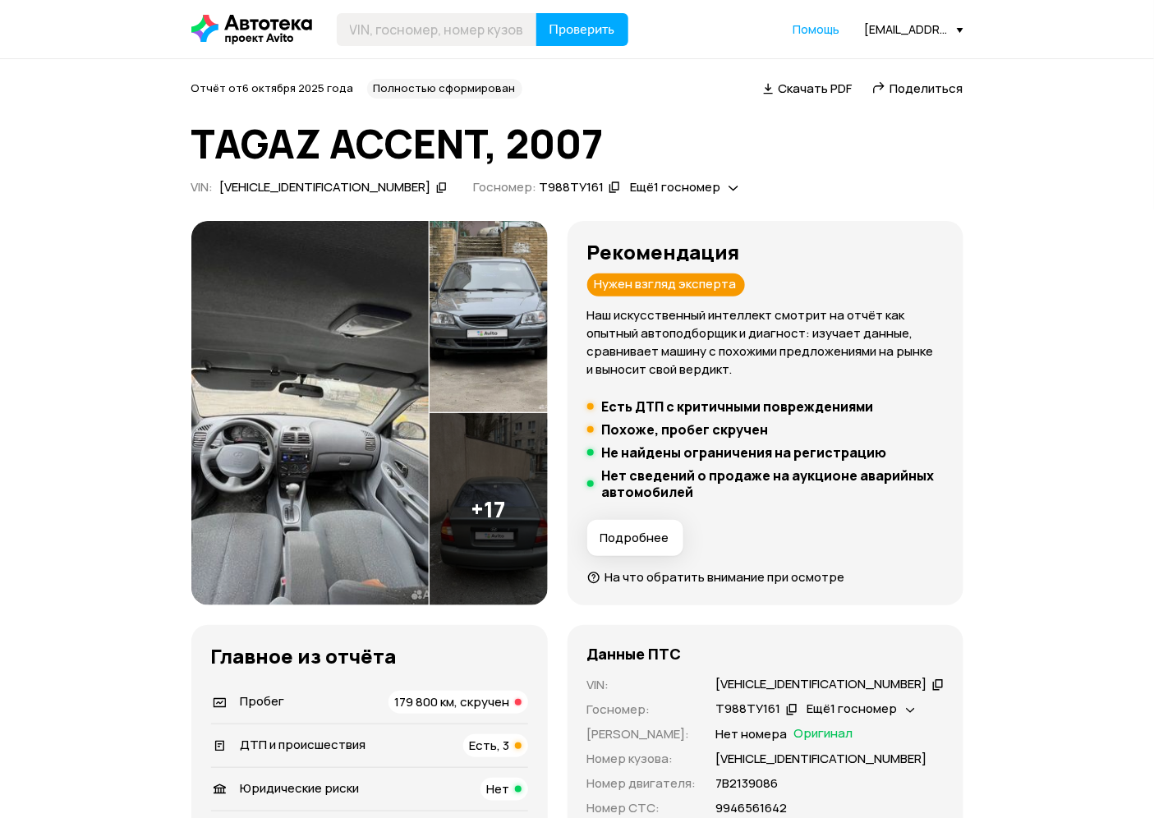
click at [881, 35] on div "[PERSON_NAME][EMAIL_ADDRESS][DOMAIN_NAME]" at bounding box center [914, 29] width 99 height 16
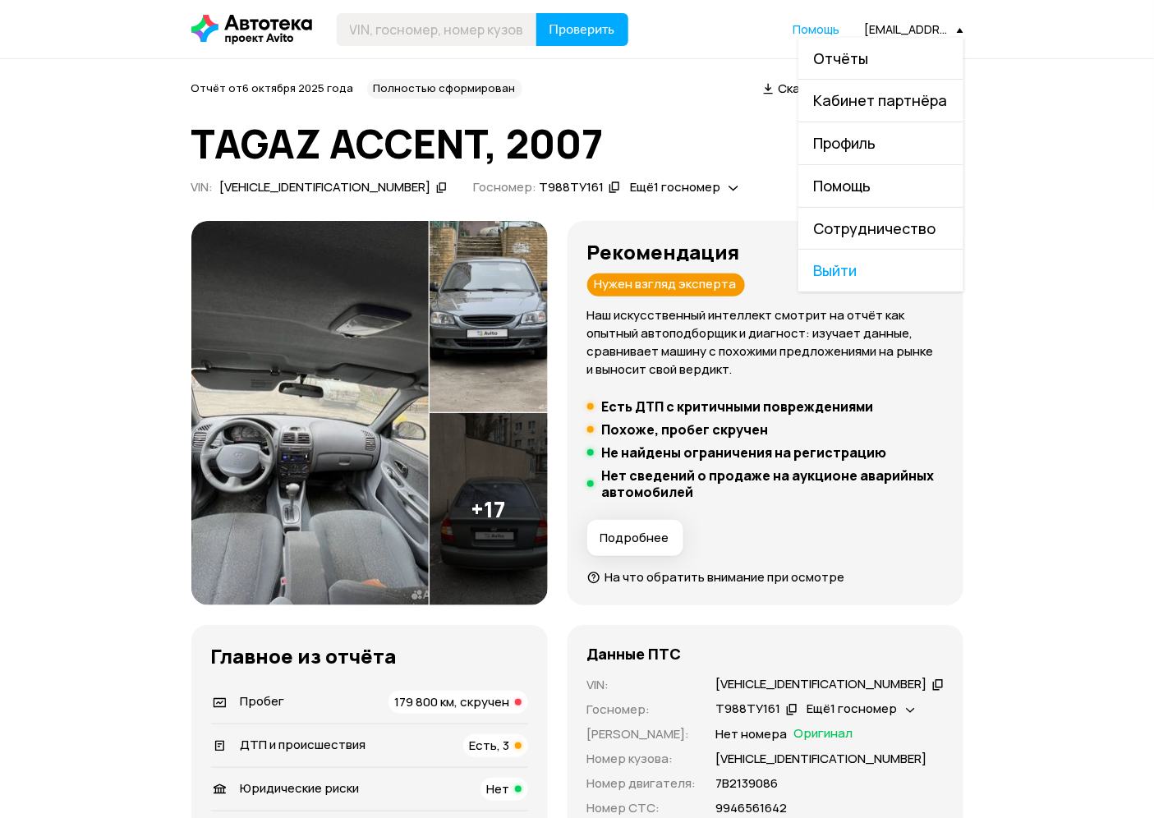
click at [883, 54] on link "Отчёты" at bounding box center [881, 59] width 165 height 42
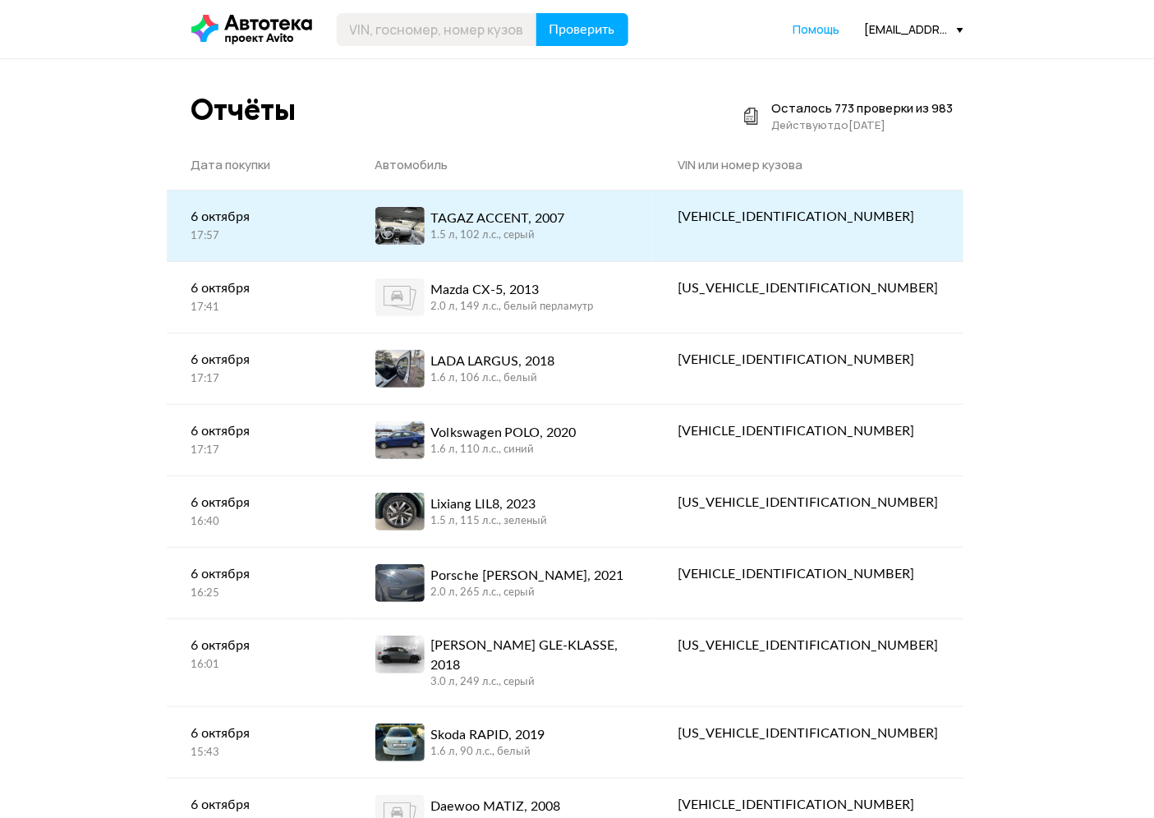
click at [629, 223] on div "TAGAZ ACCENT, 2007 1.5 л, 102 л.c., серый" at bounding box center [502, 226] width 254 height 38
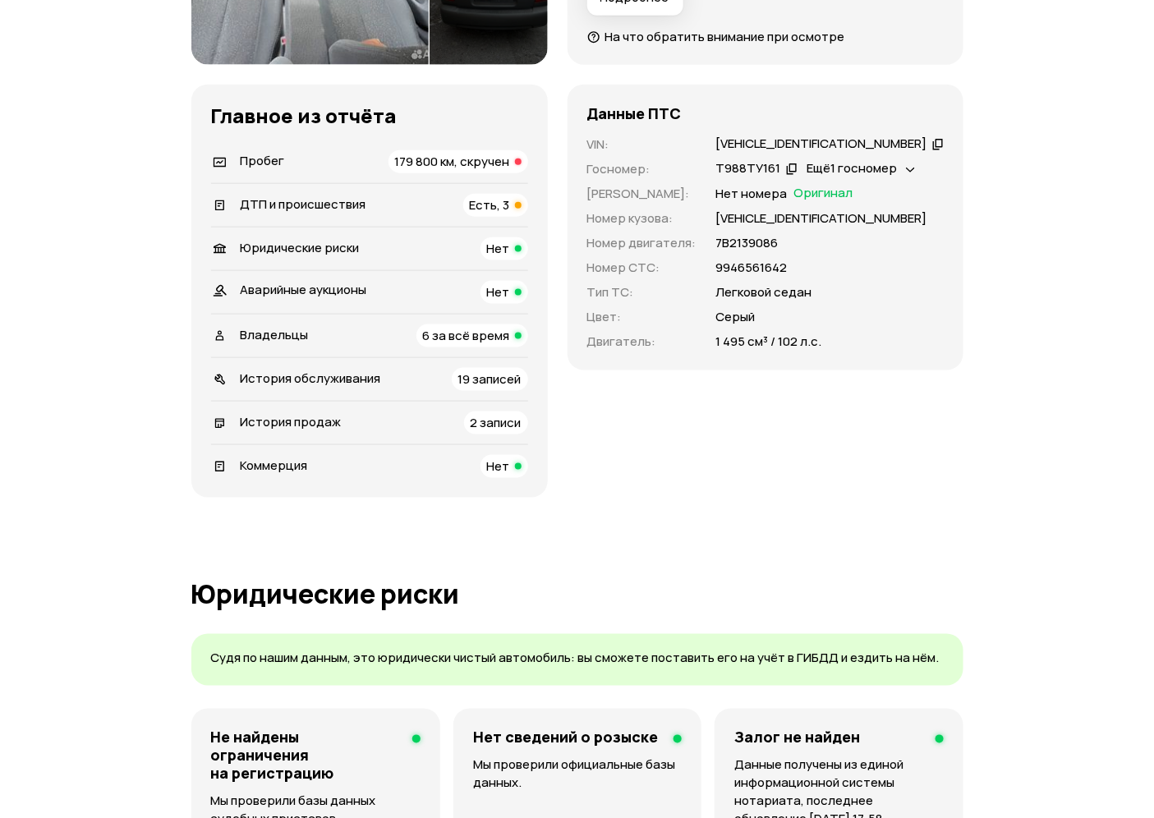
scroll to position [721, 0]
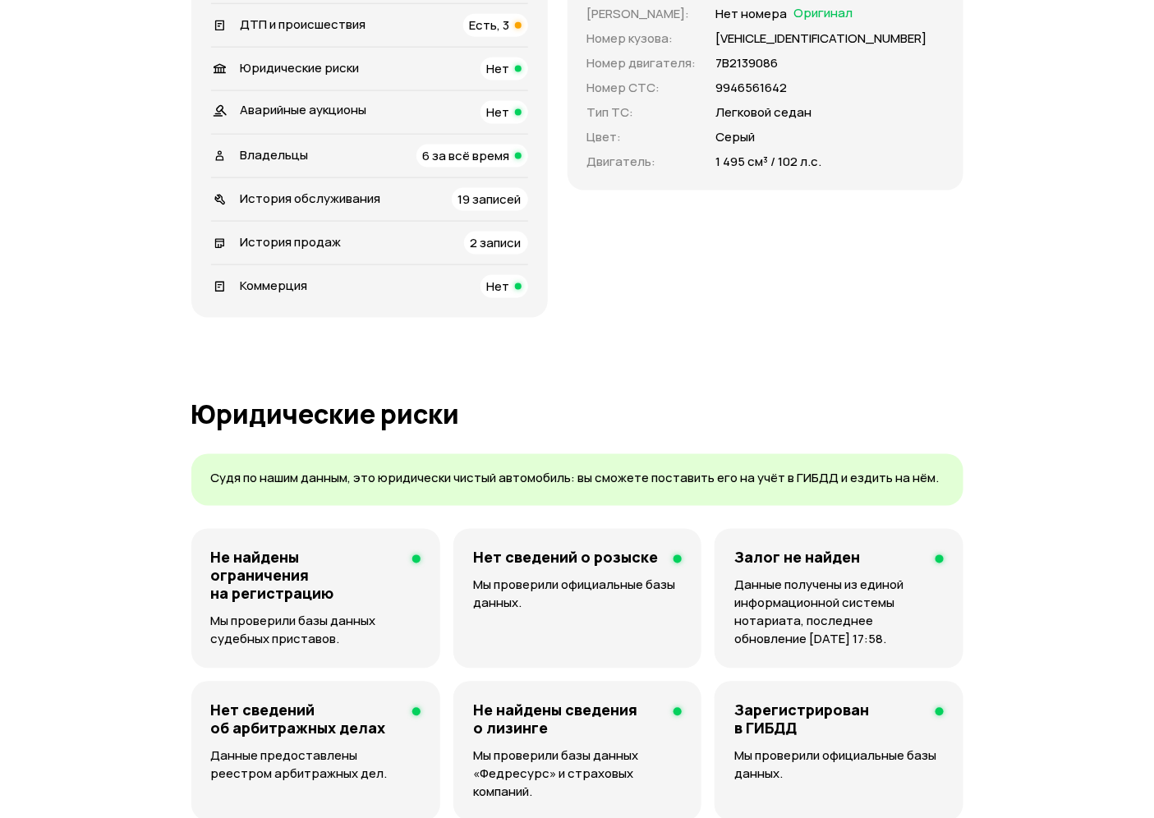
click at [313, 235] on span "История продаж" at bounding box center [291, 241] width 101 height 17
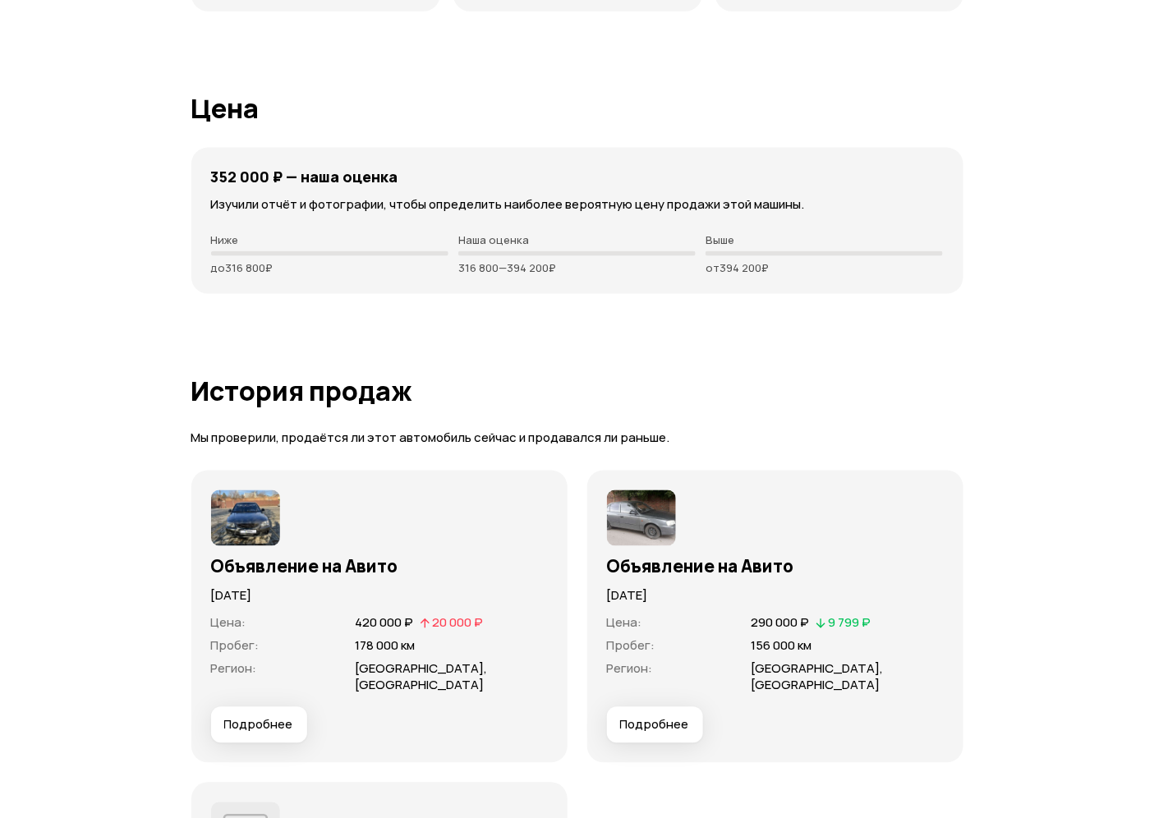
scroll to position [5170, 0]
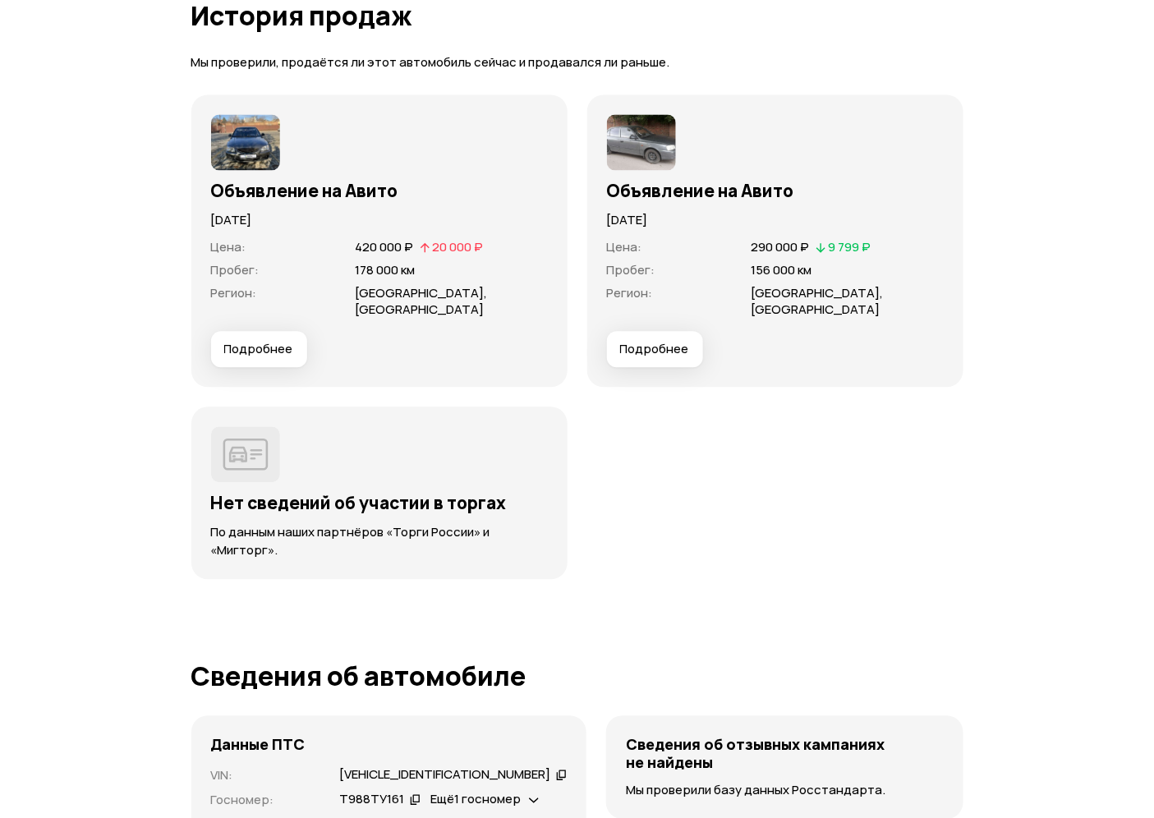
drag, startPoint x: 223, startPoint y: 218, endPoint x: 371, endPoint y: 235, distance: 149.7
click at [337, 218] on p "23 декабря 2022 года" at bounding box center [379, 221] width 337 height 18
drag, startPoint x: 357, startPoint y: 243, endPoint x: 396, endPoint y: 241, distance: 38.7
click at [396, 241] on span "420 000 ₽" at bounding box center [384, 247] width 58 height 17
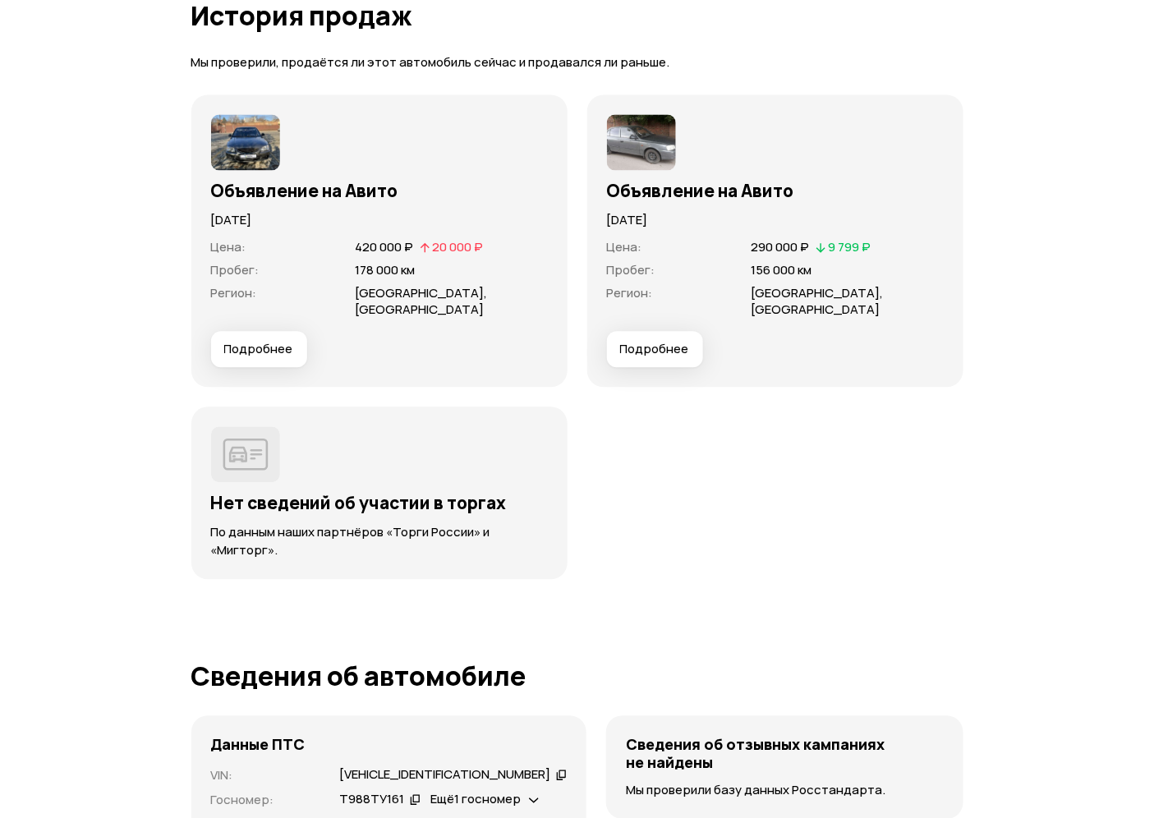
click at [282, 350] on span "Подробнее" at bounding box center [258, 350] width 69 height 16
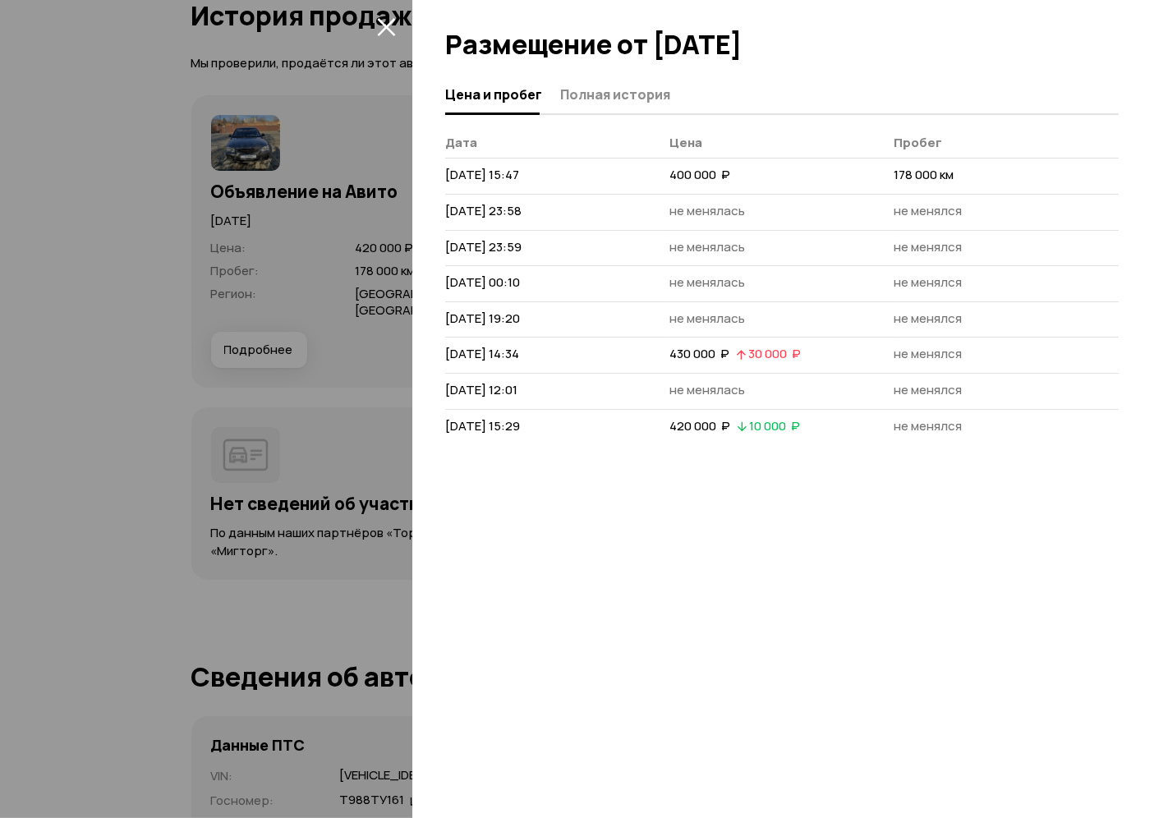
click at [392, 25] on icon "закрыть" at bounding box center [386, 26] width 19 height 19
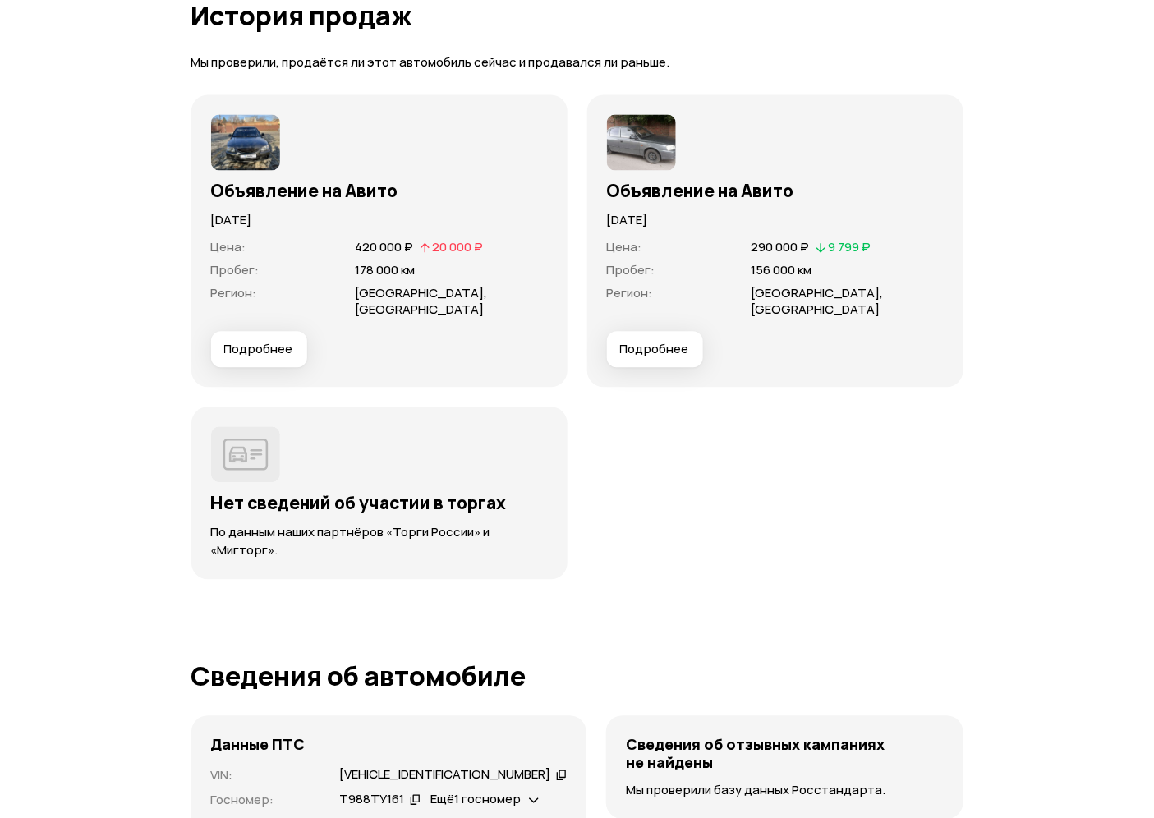
click at [231, 129] on img at bounding box center [245, 143] width 69 height 56
click at [232, 145] on img at bounding box center [245, 143] width 69 height 56
click at [236, 143] on img at bounding box center [245, 143] width 69 height 56
click at [239, 140] on img at bounding box center [245, 143] width 69 height 56
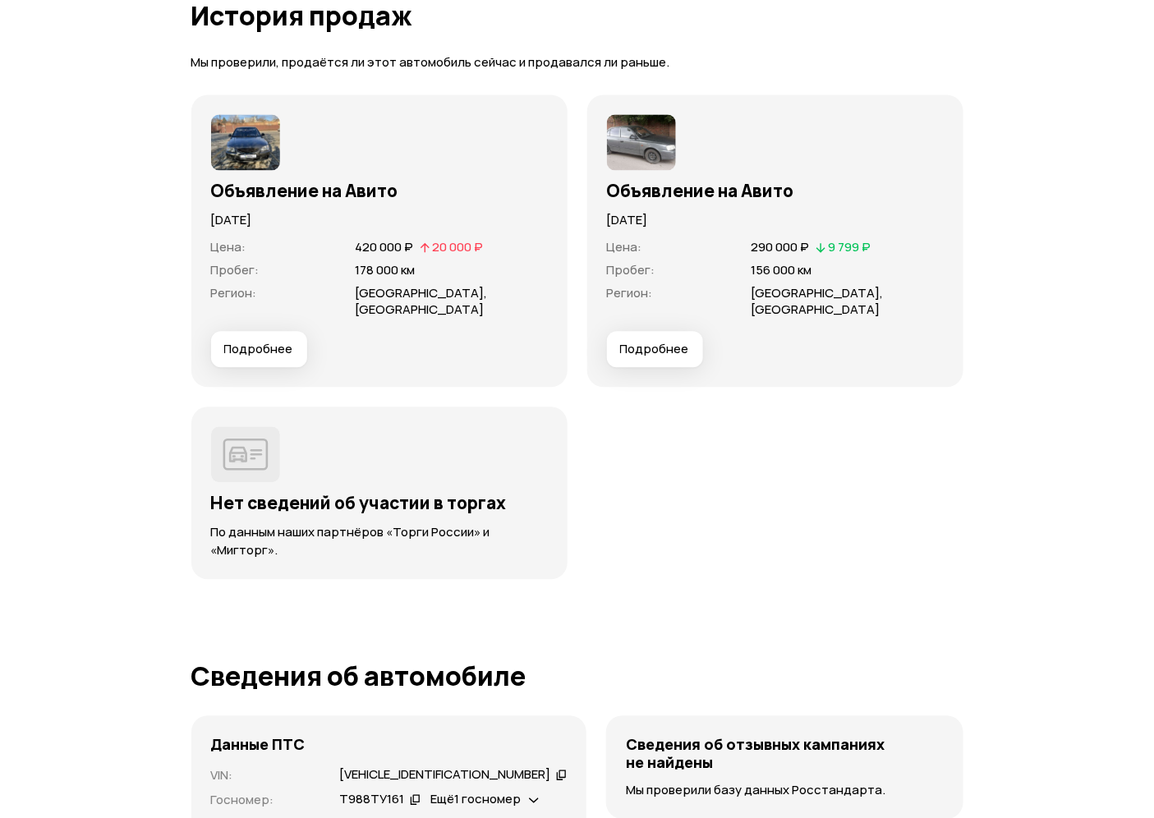
click at [239, 140] on img at bounding box center [245, 143] width 69 height 56
click at [260, 343] on span "Подробнее" at bounding box center [258, 350] width 69 height 16
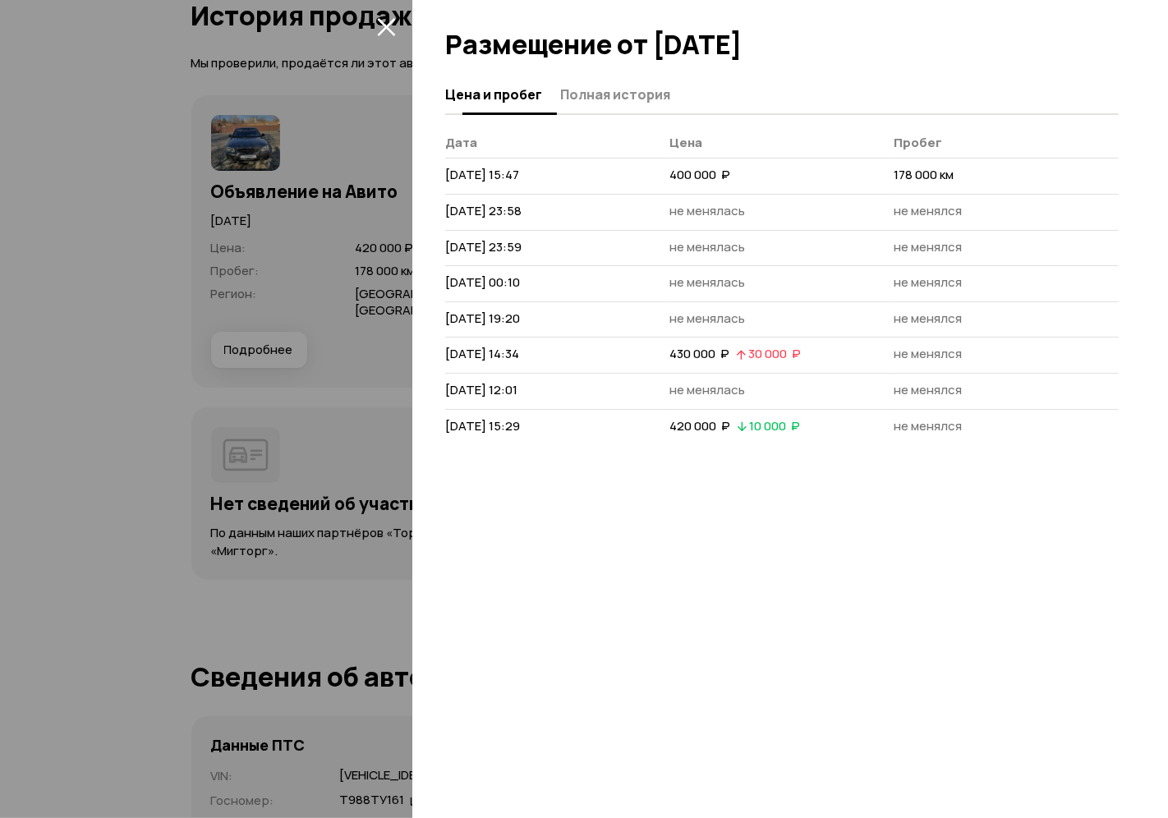
click at [610, 108] on button "Полная история" at bounding box center [612, 94] width 115 height 32
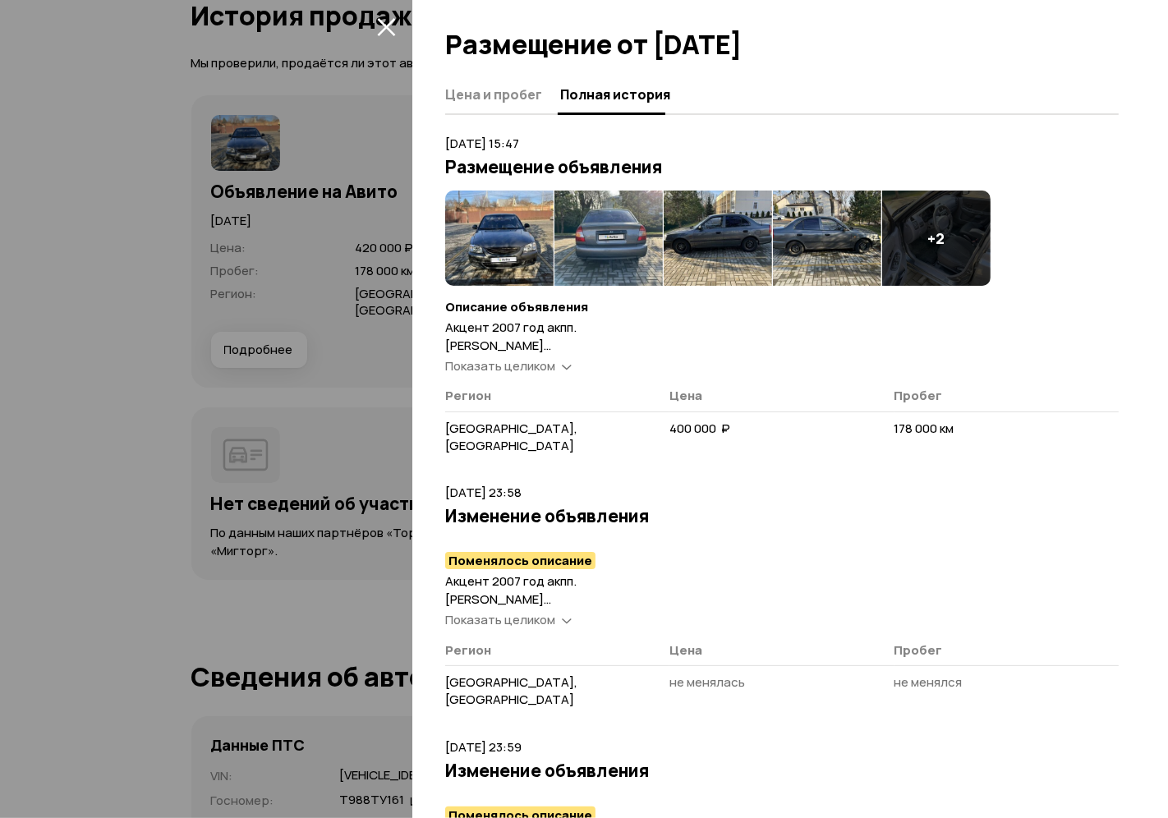
click at [508, 264] on img at bounding box center [499, 238] width 108 height 95
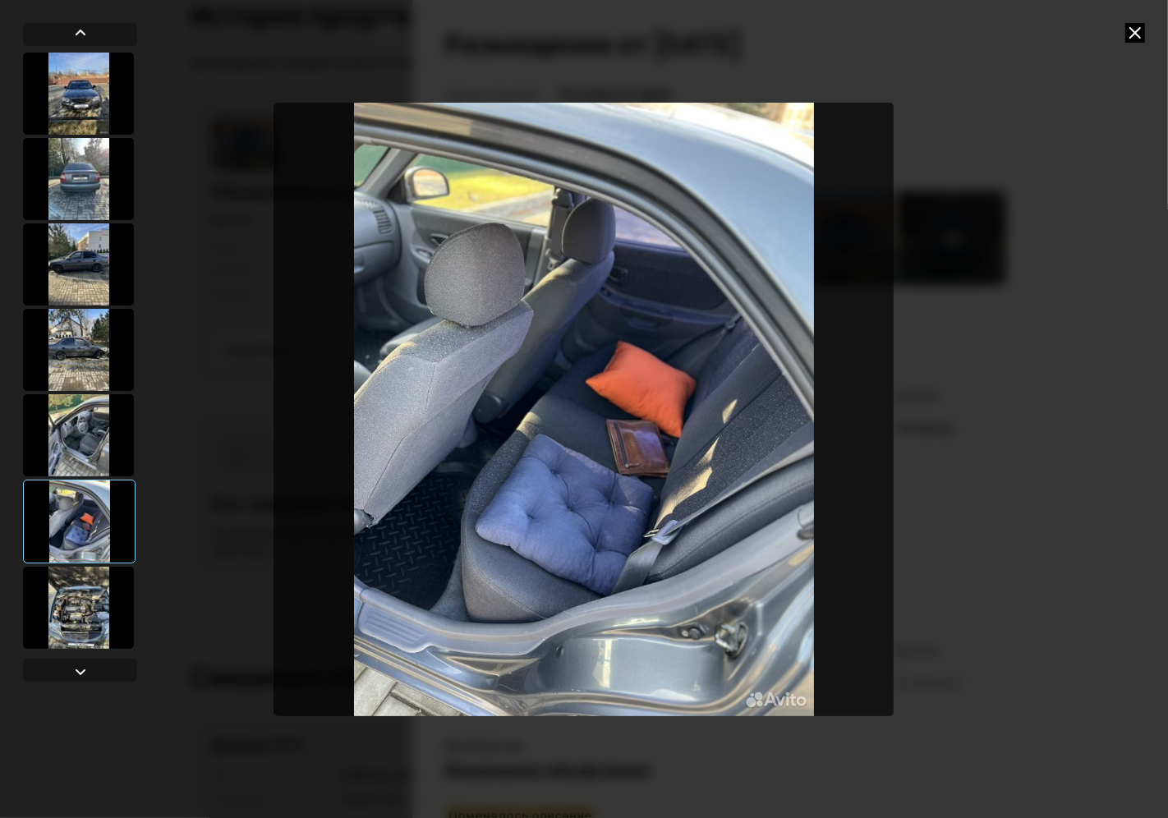
click at [1138, 29] on icon at bounding box center [1136, 33] width 20 height 20
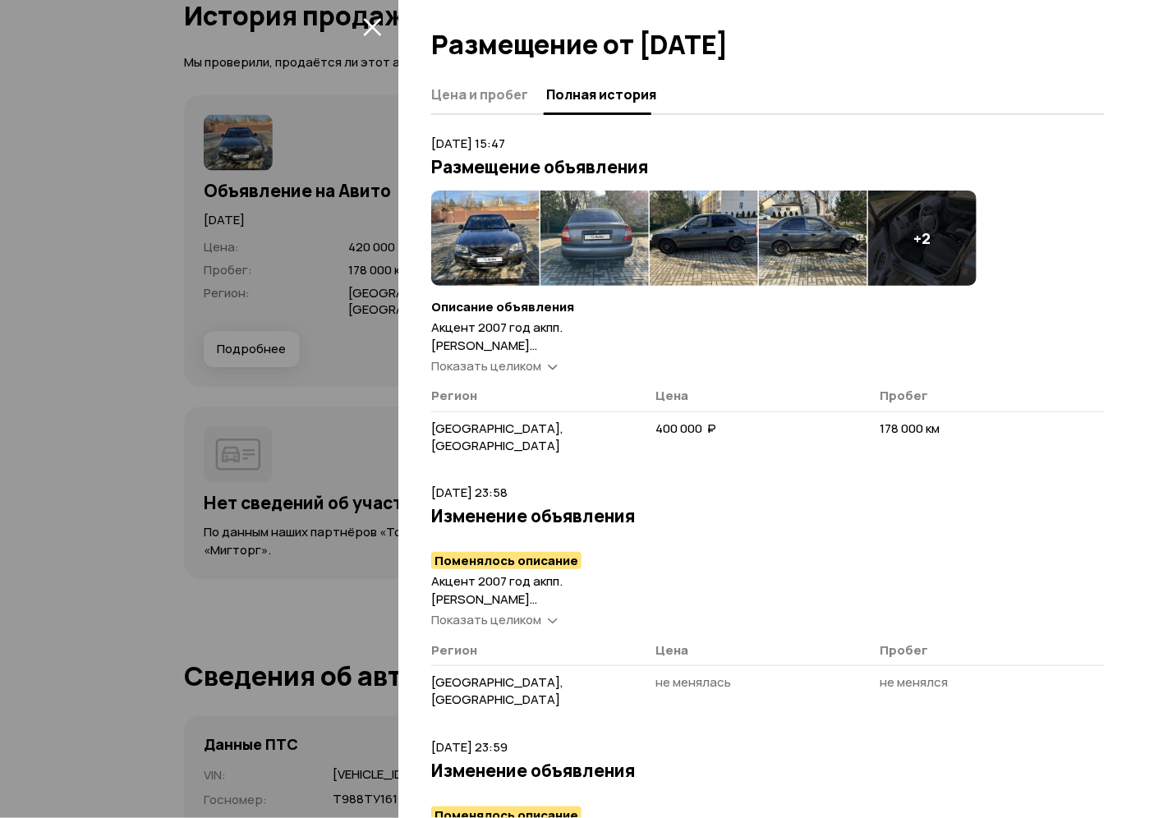
click at [375, 29] on icon "закрыть" at bounding box center [372, 27] width 18 height 18
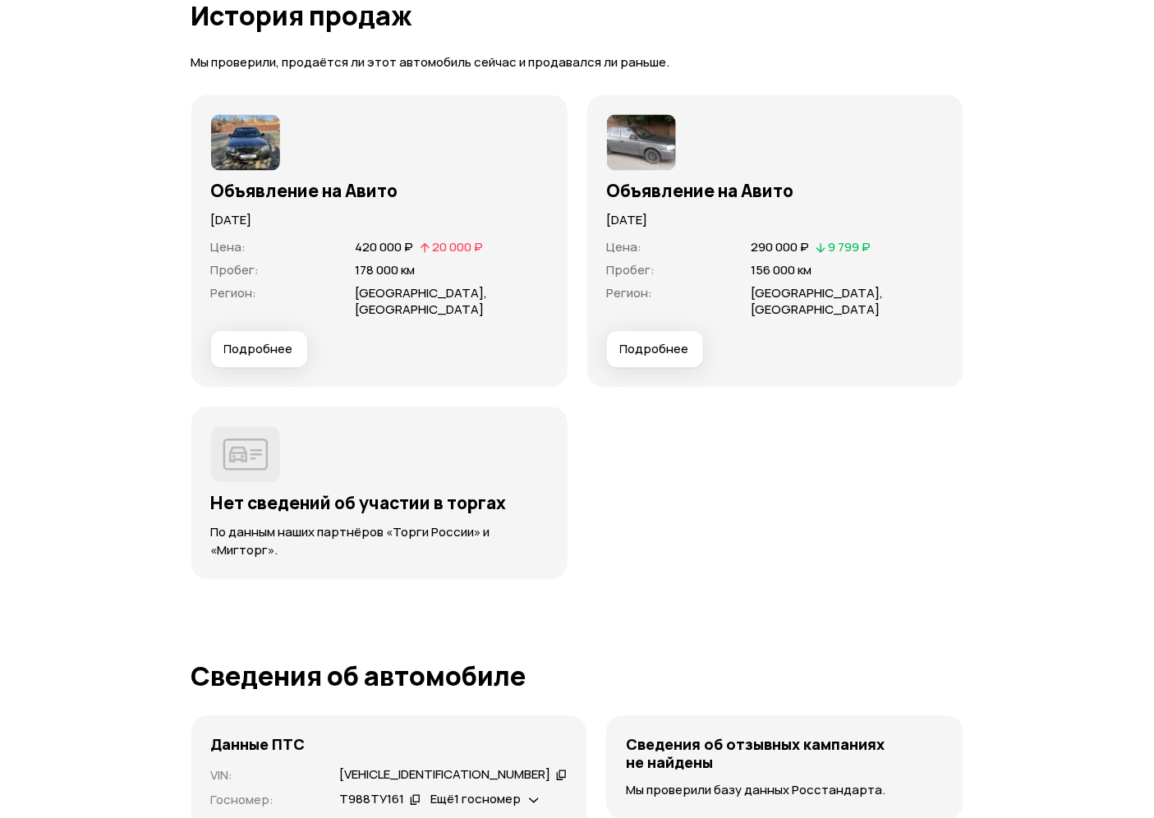
click at [657, 338] on button "Подробнее" at bounding box center [655, 350] width 96 height 36
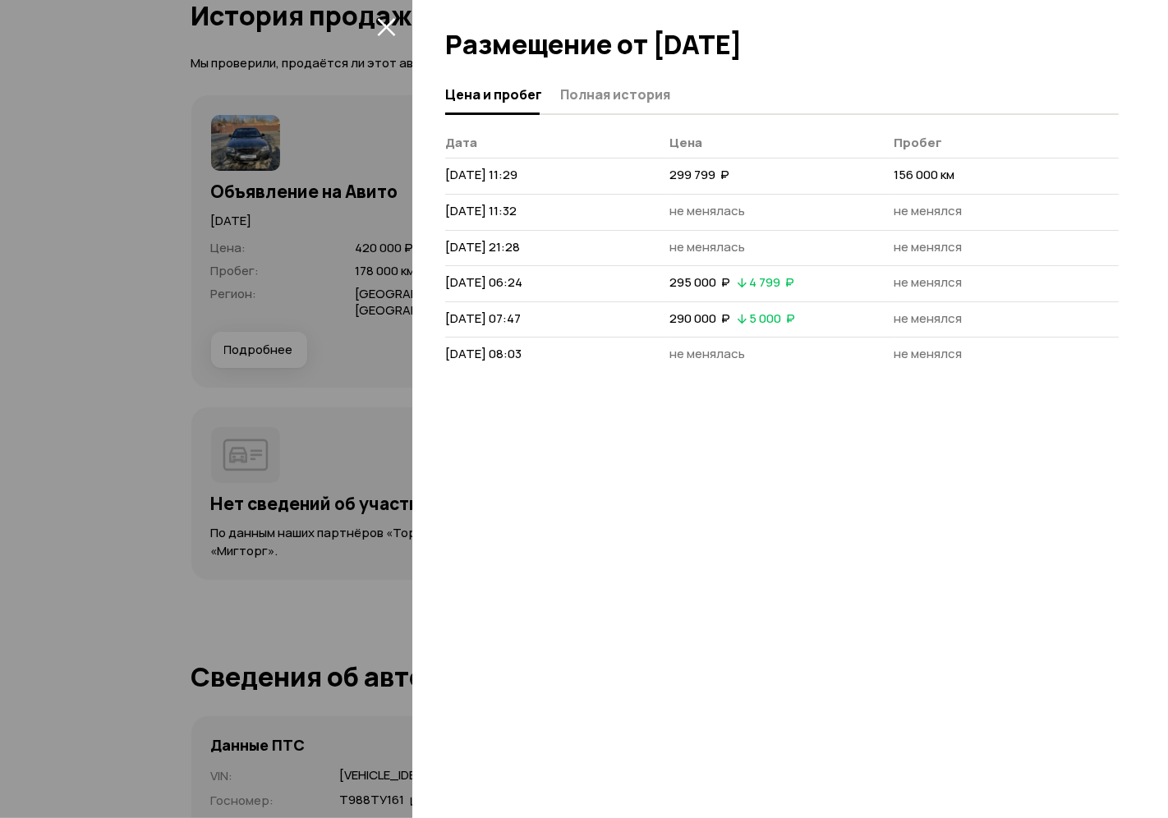
click at [636, 82] on button "Полная история" at bounding box center [612, 94] width 115 height 32
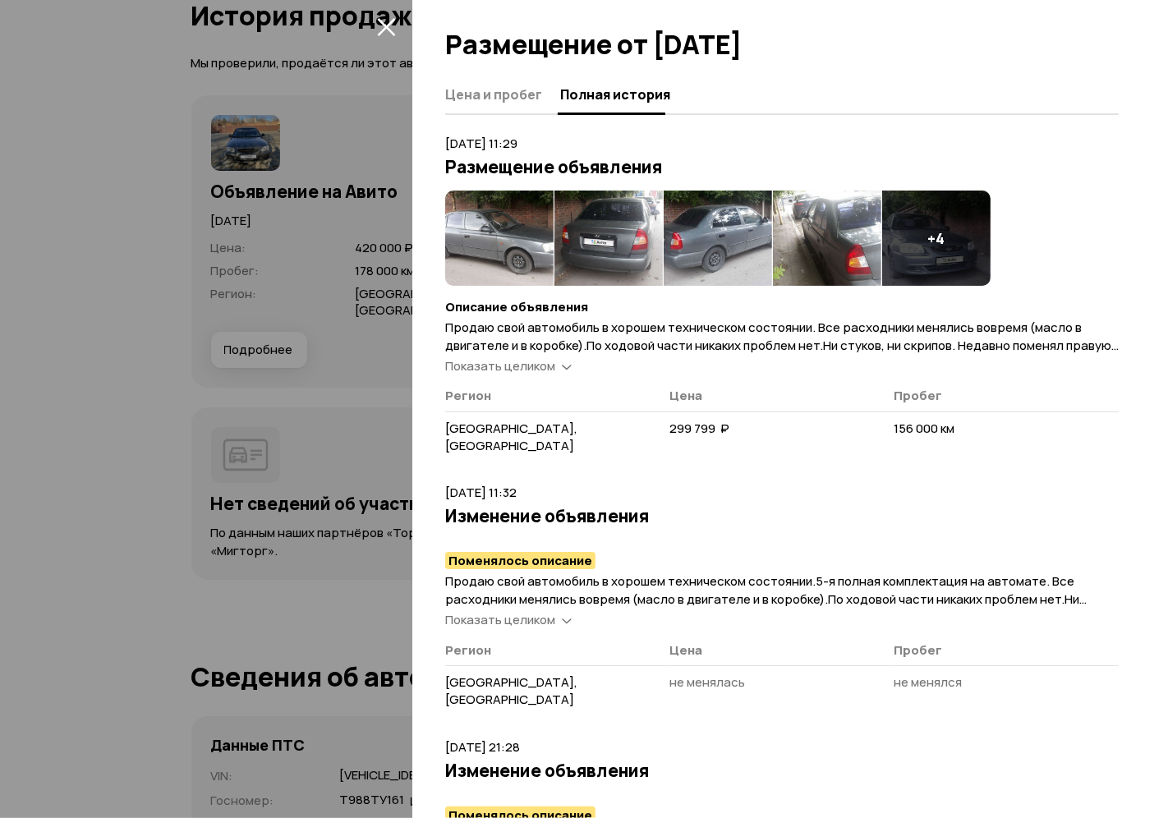
click at [493, 258] on img at bounding box center [499, 238] width 108 height 95
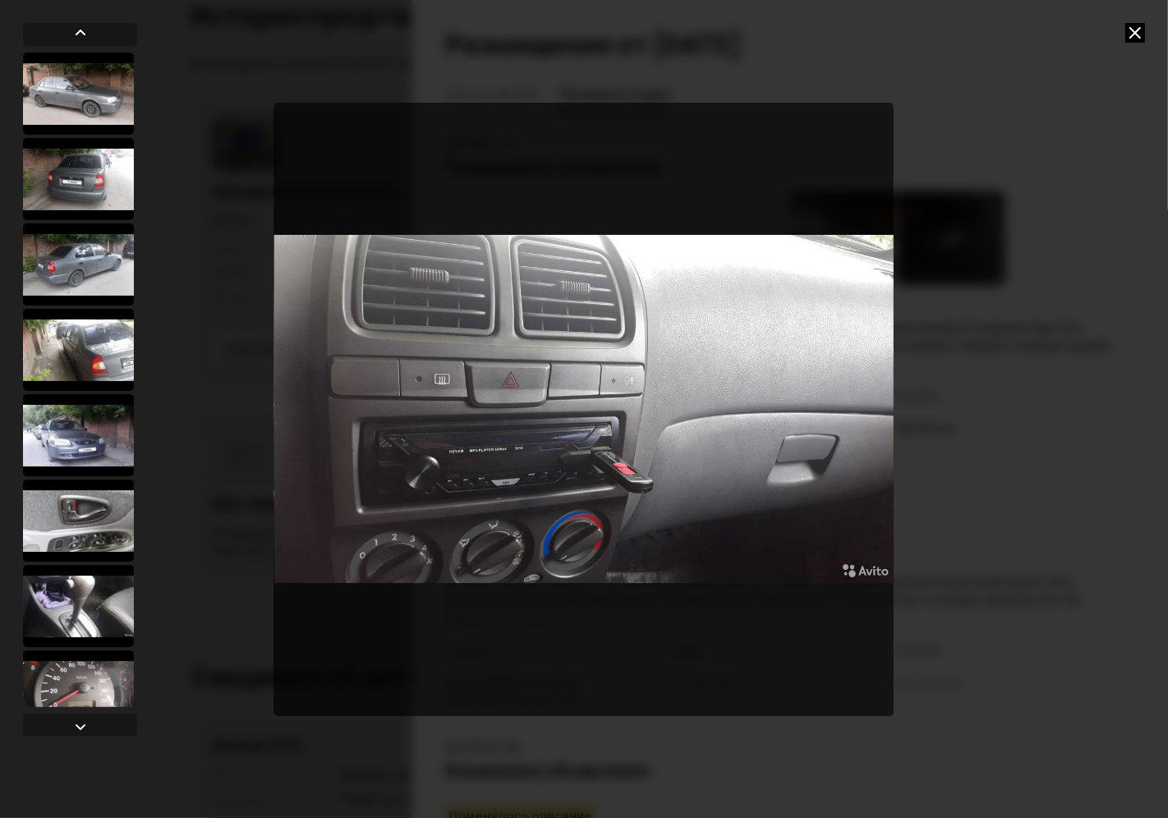
click at [1126, 29] on icon at bounding box center [1136, 33] width 20 height 20
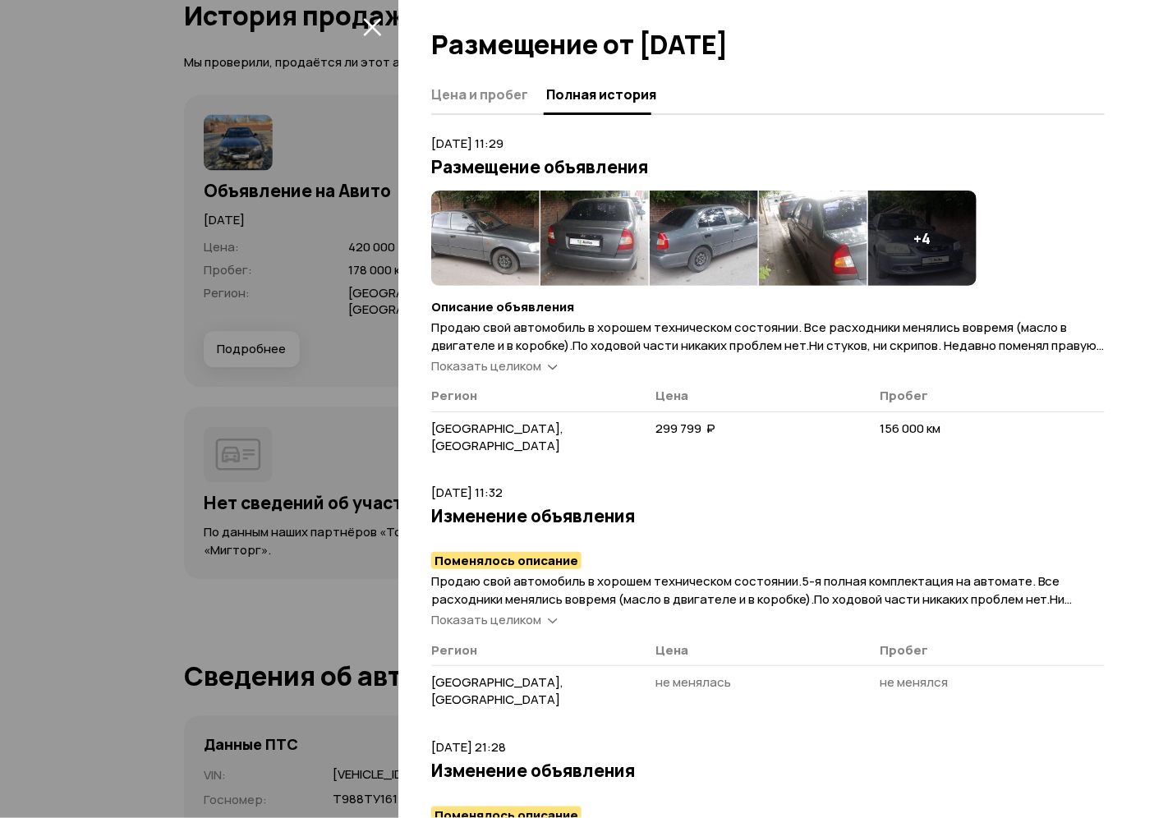
click at [380, 19] on icon "закрыть" at bounding box center [372, 27] width 18 height 18
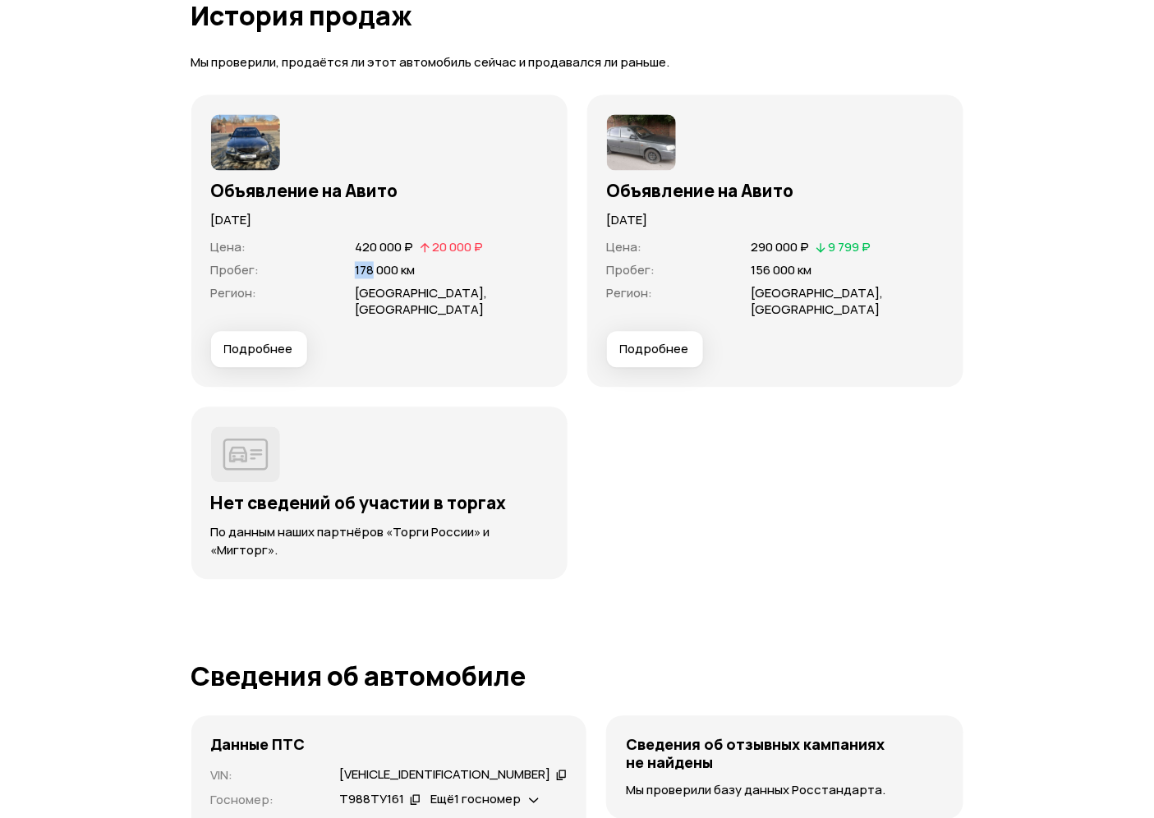
drag, startPoint x: 373, startPoint y: 265, endPoint x: 391, endPoint y: 267, distance: 18.2
click at [389, 265] on span "178 000 км" at bounding box center [385, 270] width 60 height 17
click at [395, 285] on span "Ростовская область, Ростов-на-Дону" at bounding box center [421, 302] width 132 height 34
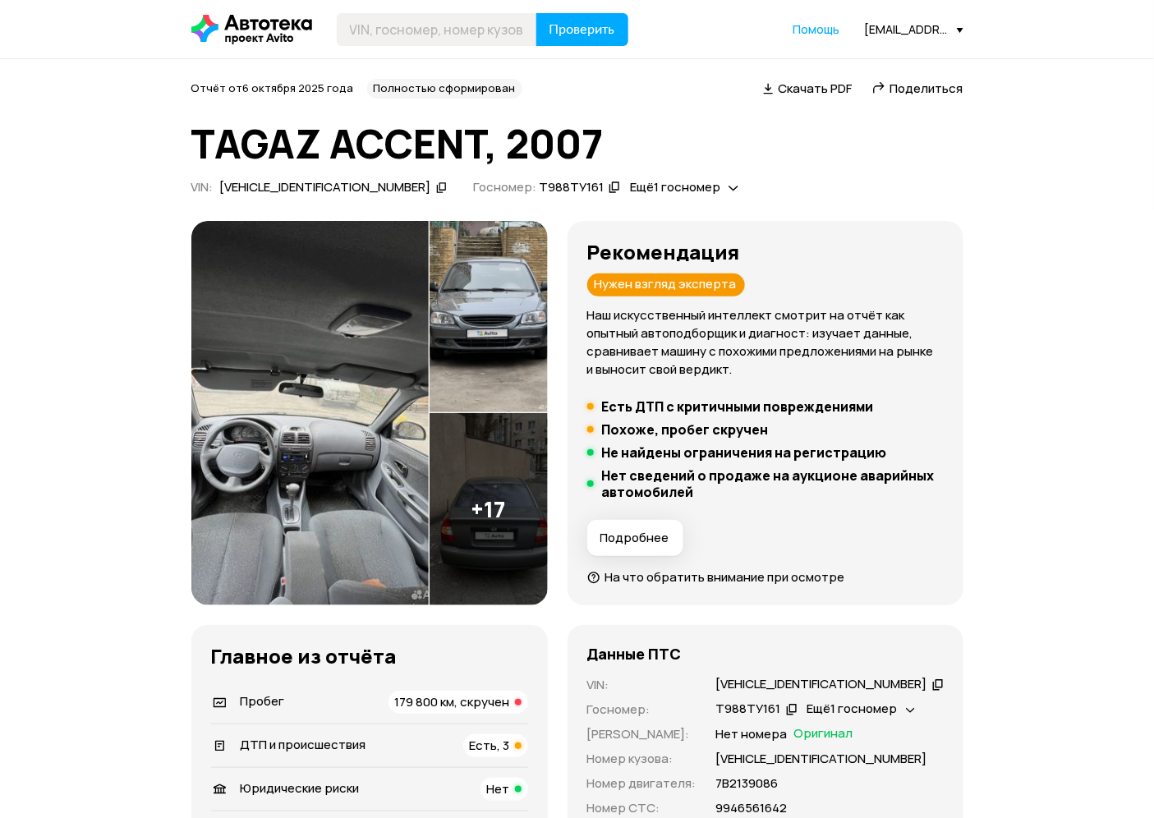
scroll to position [182, 0]
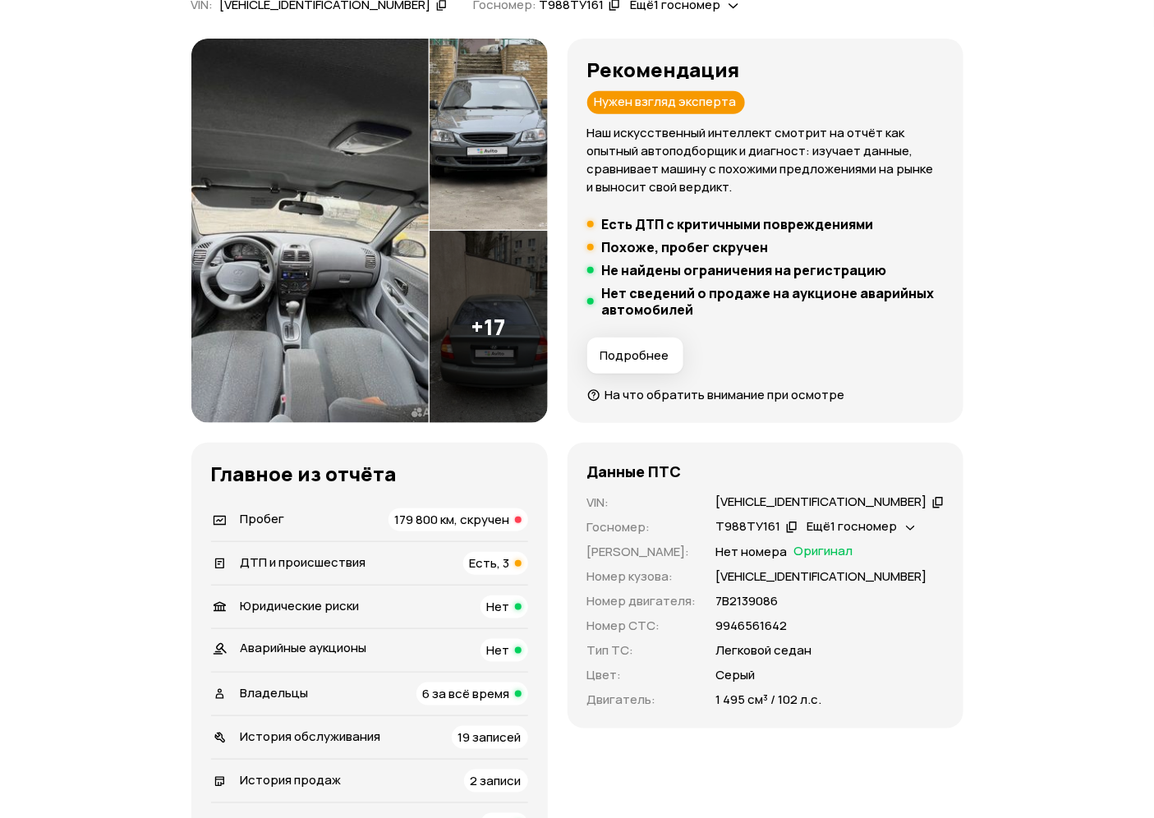
click at [444, 560] on div "ДТП и происшествия Есть, 3" at bounding box center [369, 563] width 317 height 23
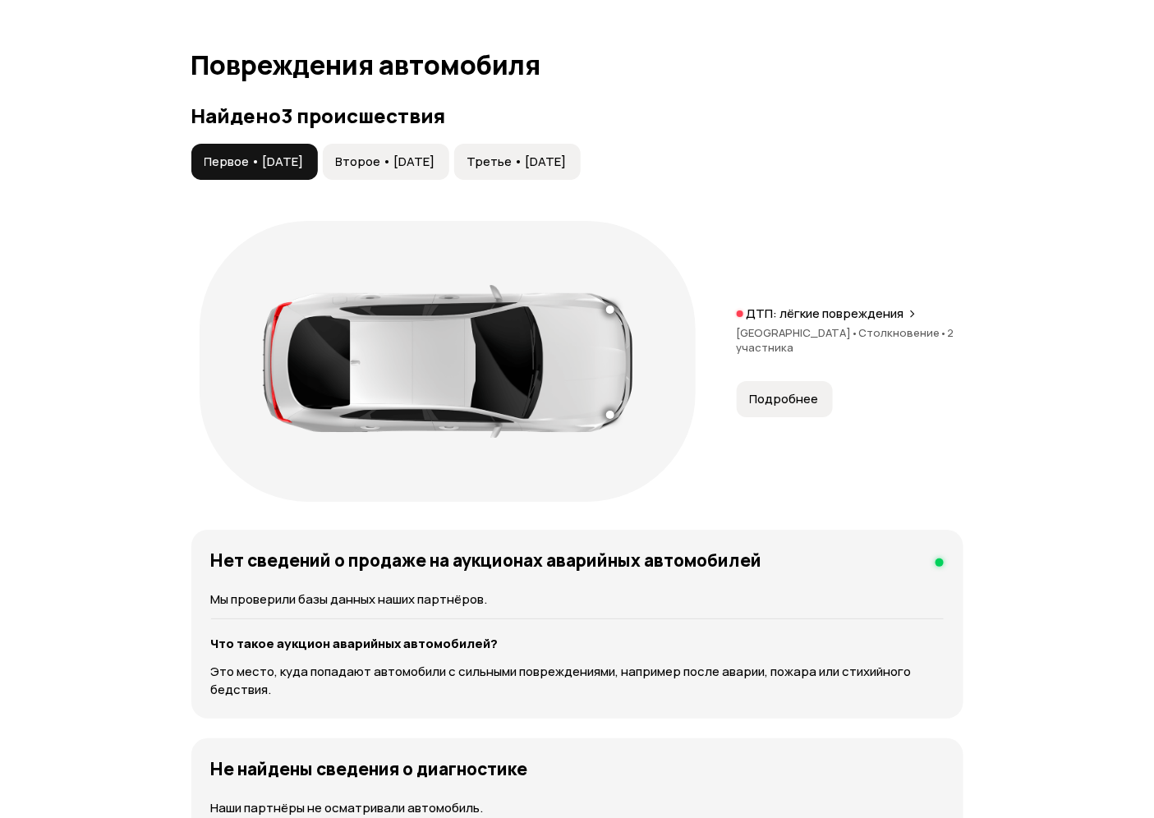
scroll to position [1858, 0]
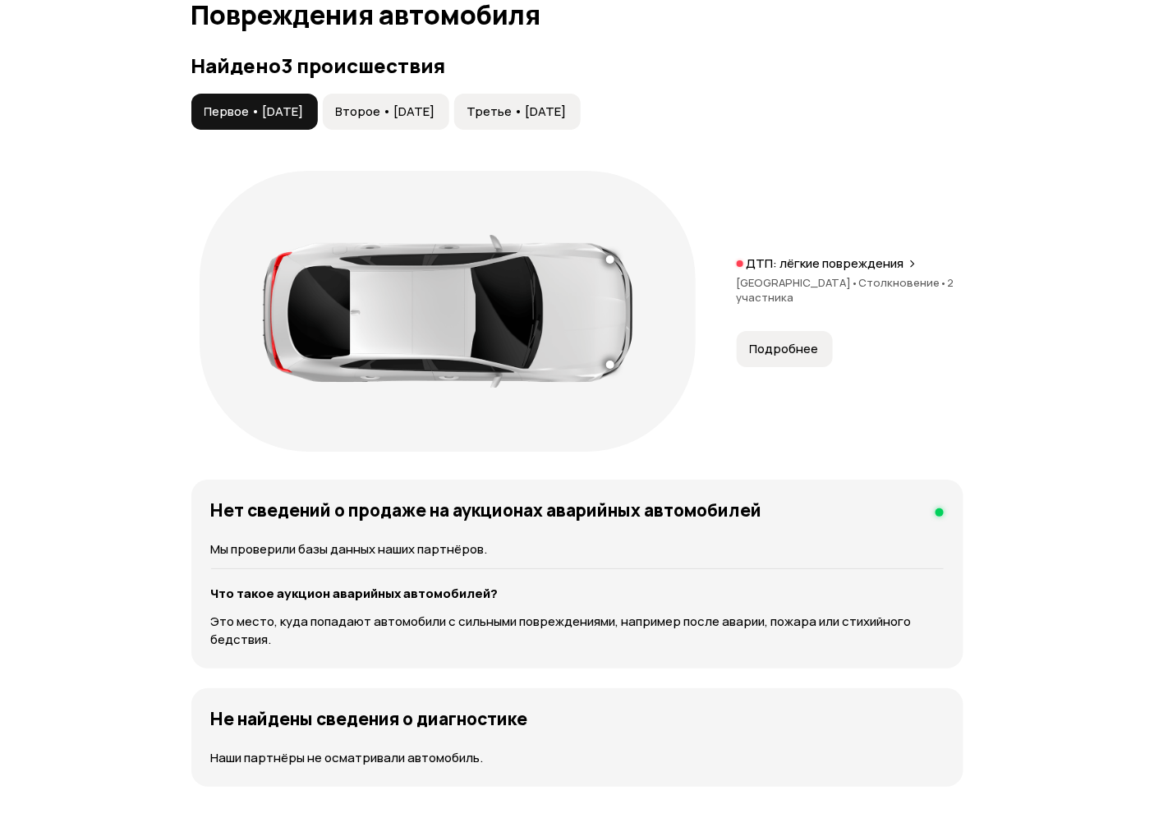
click at [578, 122] on button "Третье • 11 авг 2023" at bounding box center [517, 112] width 127 height 36
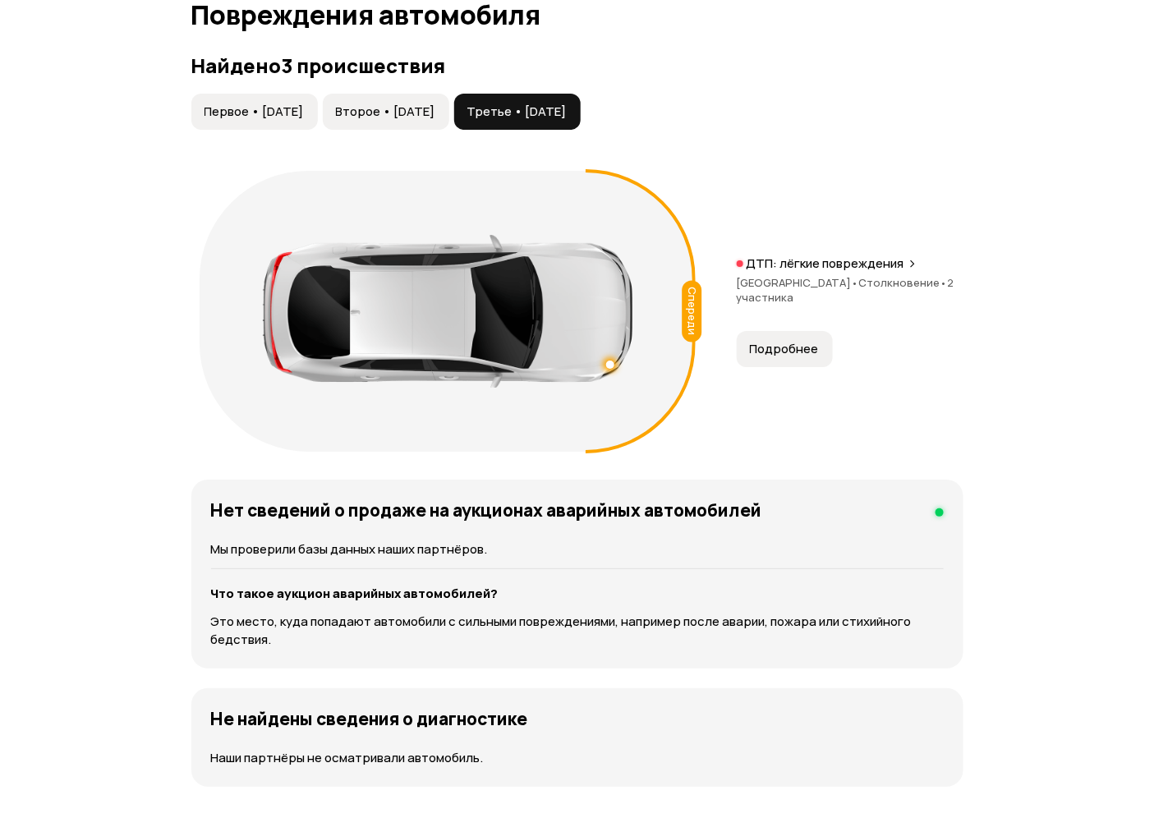
click at [803, 329] on div "ДТП: лёгкие повреждения Ростовская область • Столкновение • 2 участника Подробн…" at bounding box center [850, 312] width 227 height 112
click at [790, 350] on span "Подробнее" at bounding box center [784, 349] width 69 height 16
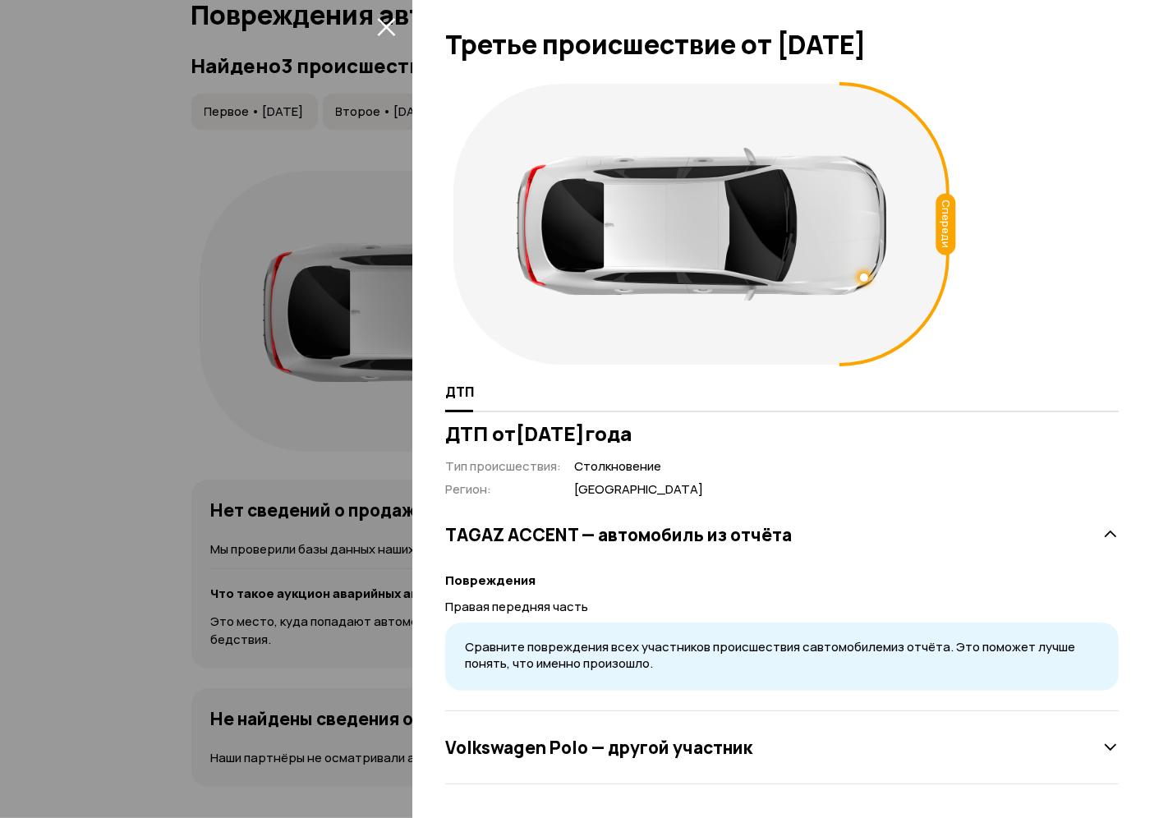
click at [373, 23] on button "закрыть" at bounding box center [386, 26] width 26 height 26
